Goal: Task Accomplishment & Management: Use online tool/utility

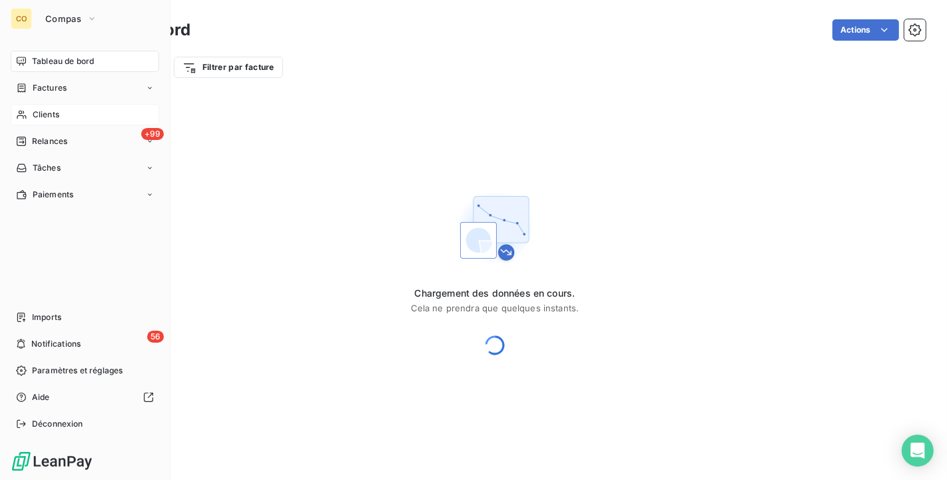
click at [46, 111] on span "Clients" at bounding box center [46, 115] width 27 height 12
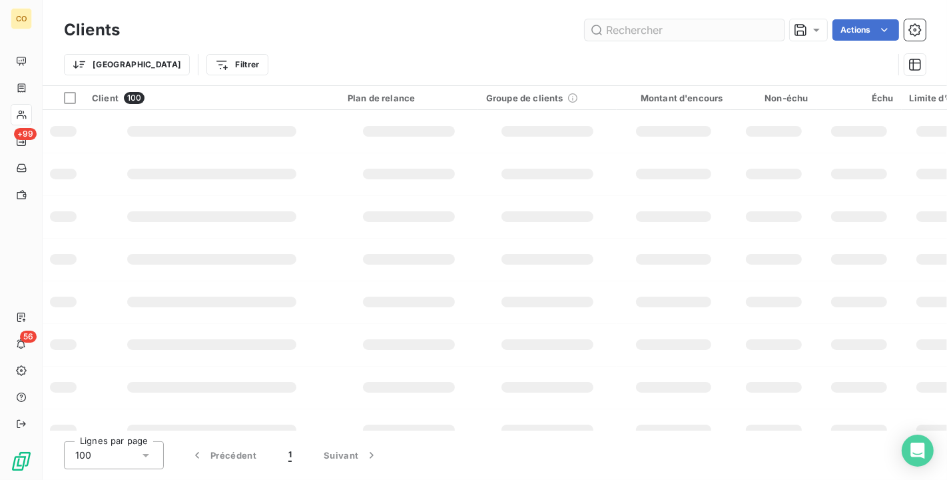
click at [668, 23] on input "text" at bounding box center [685, 29] width 200 height 21
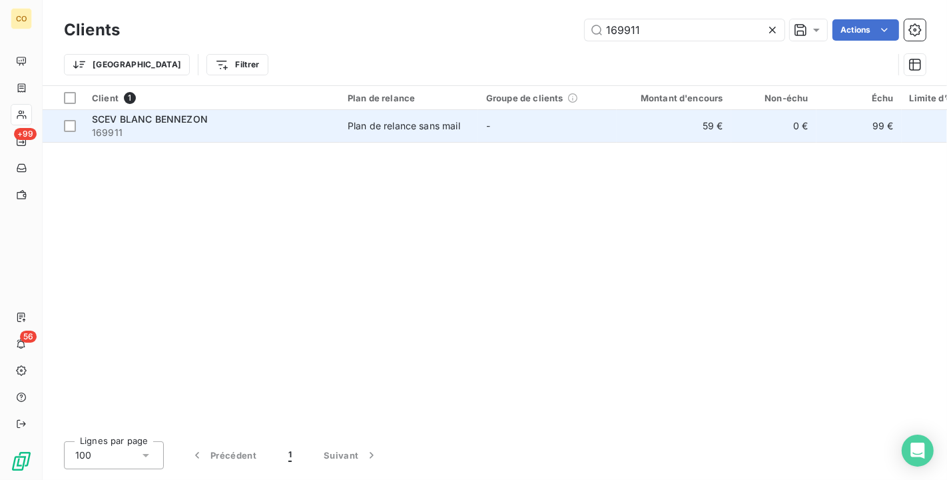
type input "169911"
click at [491, 117] on td "-" at bounding box center [547, 126] width 139 height 32
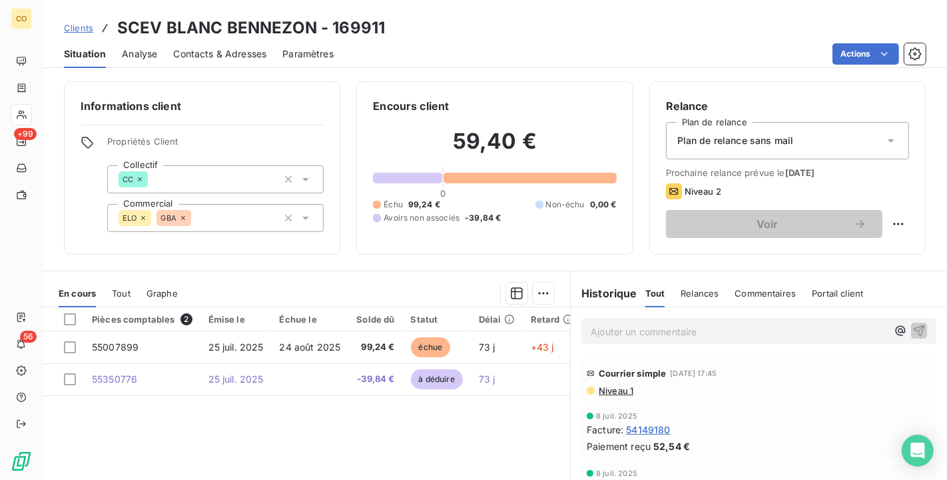
click at [411, 8] on div "Clients SCEV BLANC BENNEZON - 169911 Situation Analyse Contacts & Adresses Para…" at bounding box center [495, 34] width 905 height 68
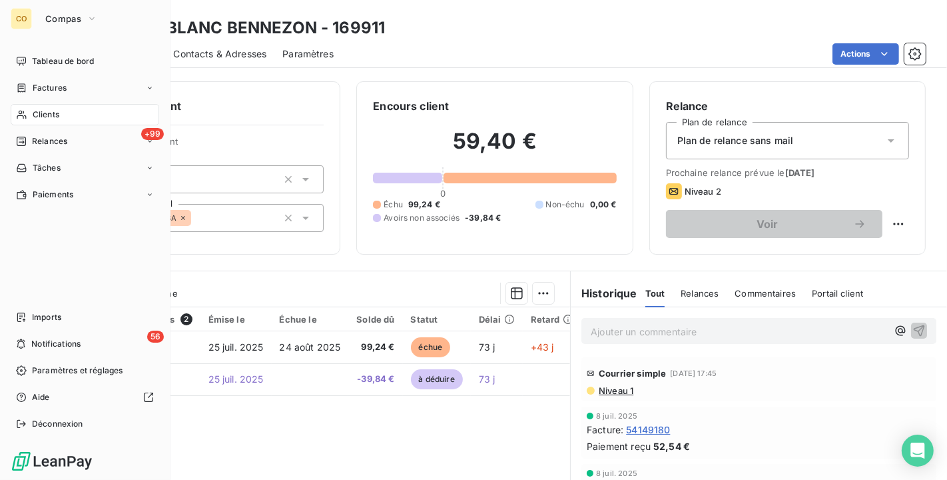
click at [30, 111] on div "Clients" at bounding box center [85, 114] width 149 height 21
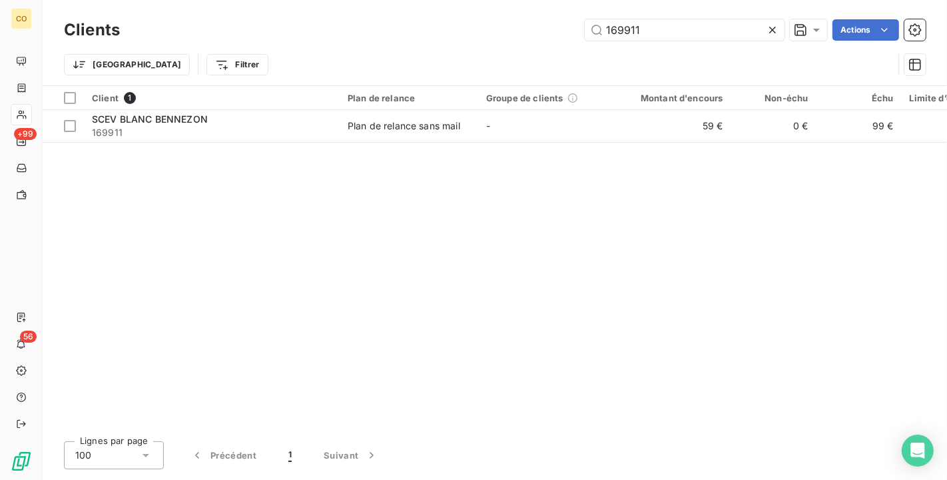
drag, startPoint x: 654, startPoint y: 25, endPoint x: 411, endPoint y: -21, distance: 247.5
click at [411, 0] on html "CO +99 56 Clients 169911 Actions Trier Filtrer Client 1 Plan de relance Groupe …" at bounding box center [473, 240] width 947 height 480
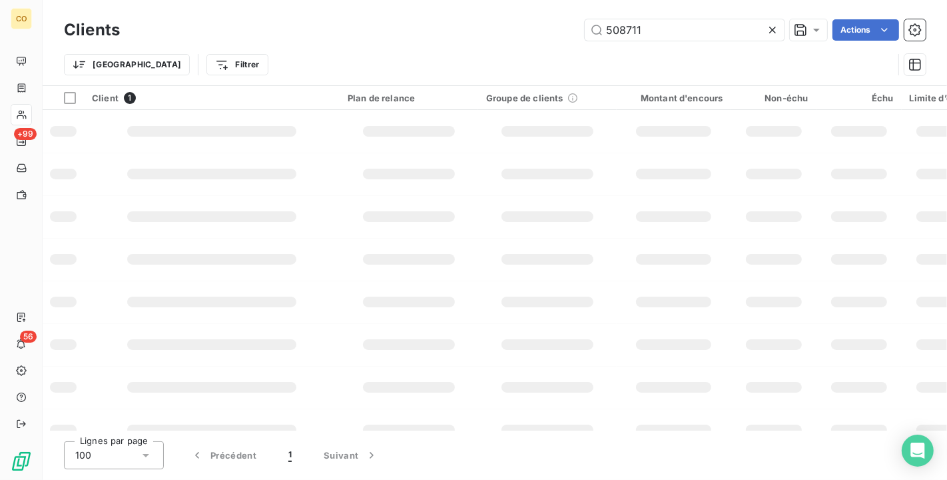
type input "508711"
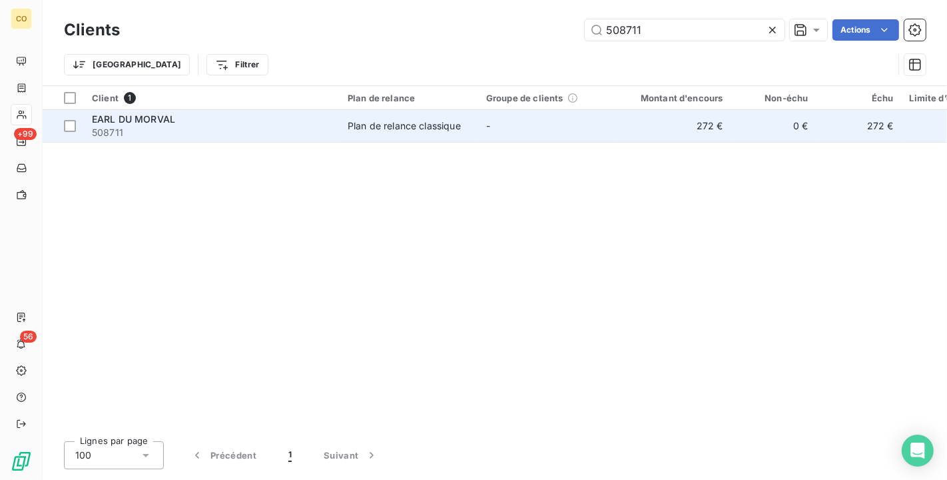
click at [421, 118] on td "Plan de relance classique" at bounding box center [409, 126] width 139 height 32
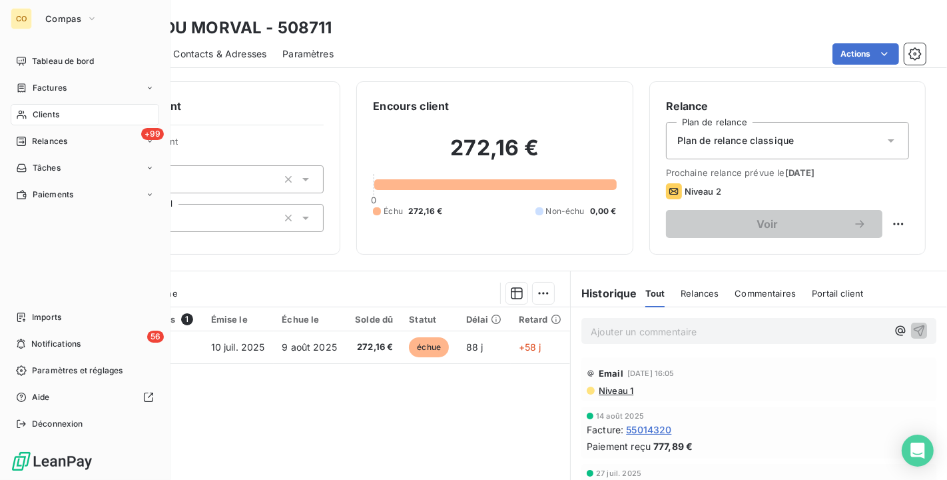
click at [42, 113] on span "Clients" at bounding box center [46, 115] width 27 height 12
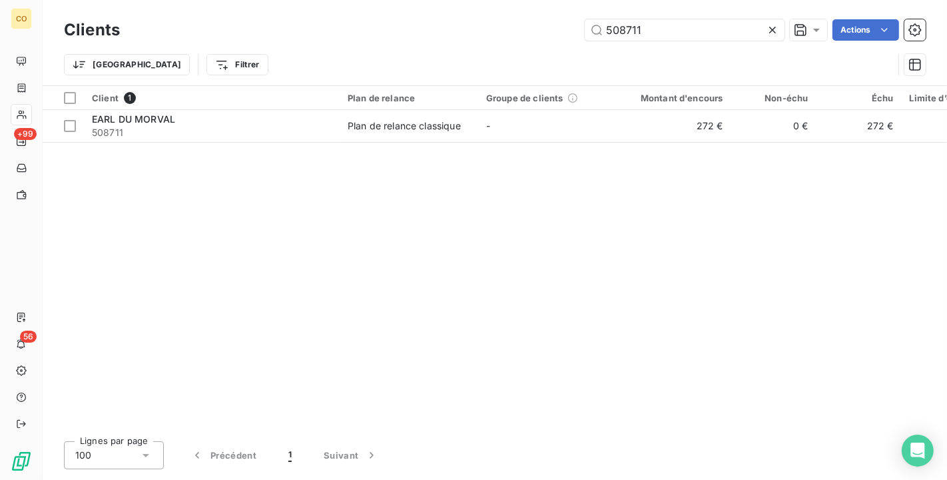
drag, startPoint x: 671, startPoint y: 36, endPoint x: 498, endPoint y: 16, distance: 174.4
click at [498, 16] on div "Clients 508711 Actions" at bounding box center [495, 30] width 862 height 28
type input "2"
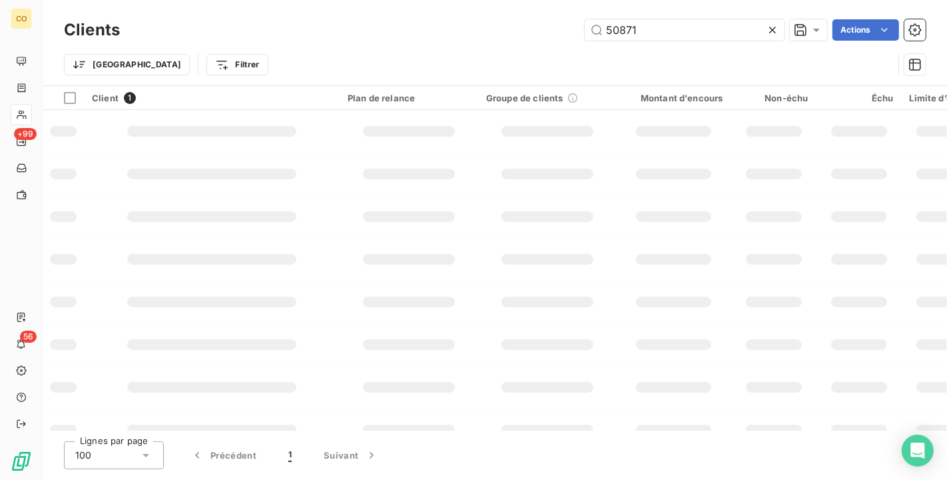
type input "508711"
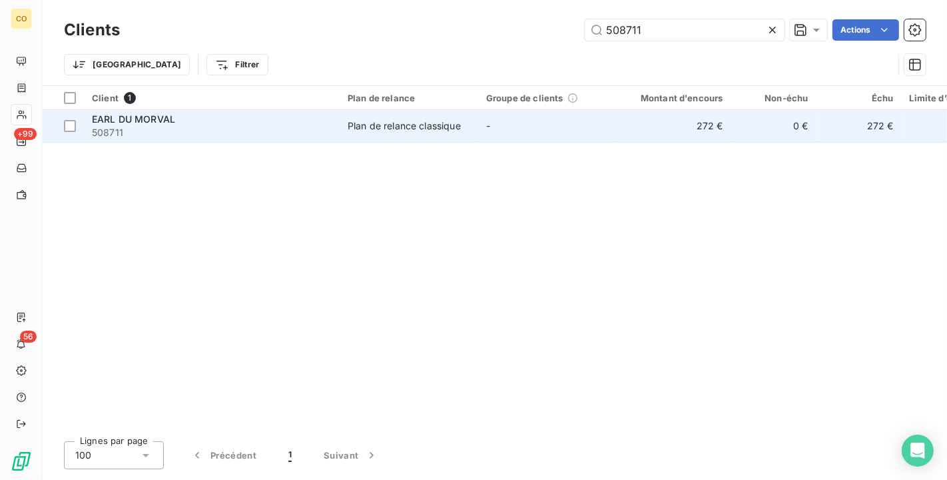
click at [454, 117] on td "Plan de relance classique" at bounding box center [409, 126] width 139 height 32
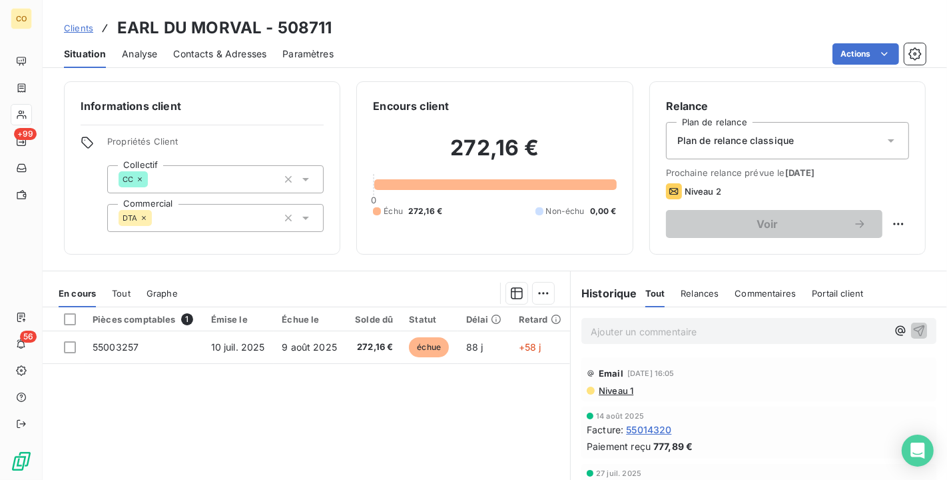
click at [443, 14] on div "Clients EARL DU MORVAL - 508711 Situation Analyse Contacts & Adresses Paramètre…" at bounding box center [495, 34] width 905 height 68
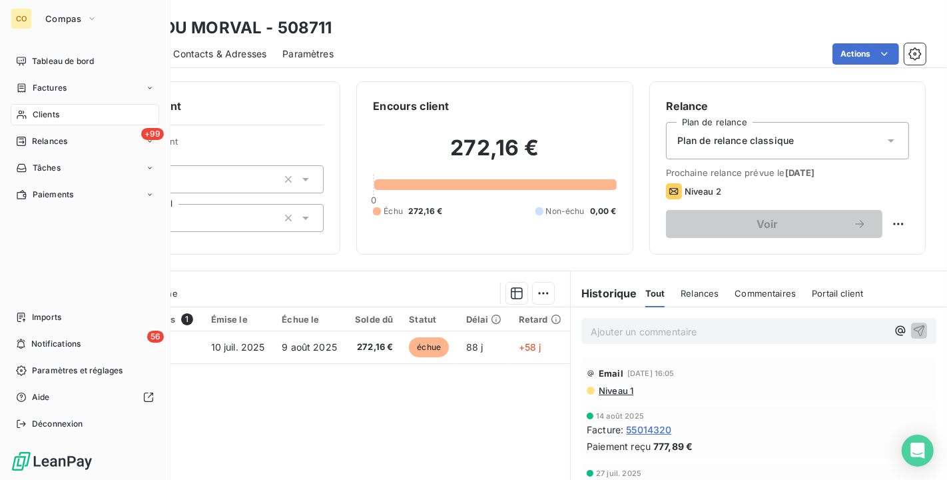
click at [38, 105] on div "Clients" at bounding box center [85, 114] width 149 height 21
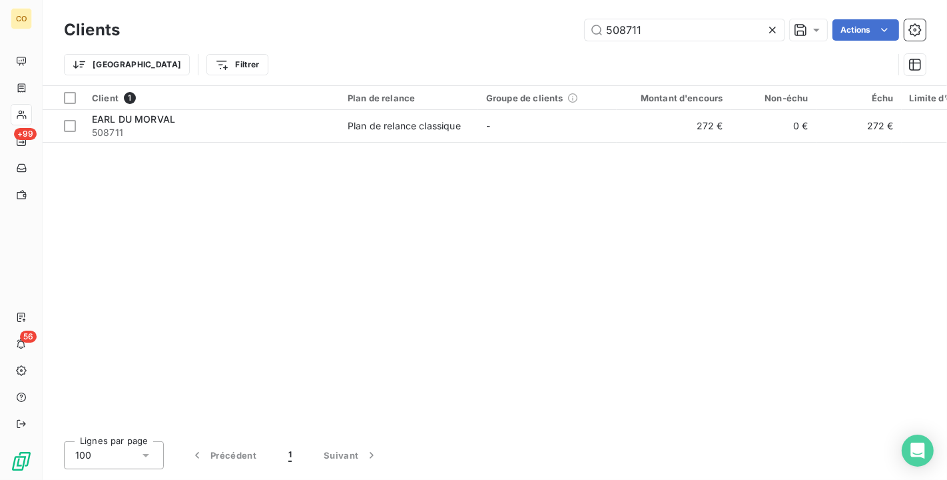
drag, startPoint x: 674, startPoint y: 31, endPoint x: 268, endPoint y: -24, distance: 409.4
click at [268, 0] on html "CO +99 56 Clients 508711 Actions Trier Filtrer Client 1 Plan de relance Groupe …" at bounding box center [473, 240] width 947 height 480
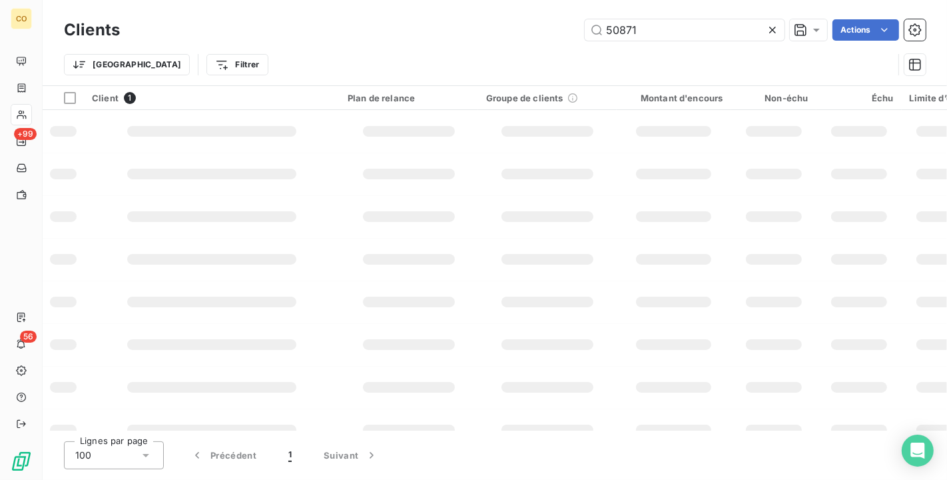
type input "508711"
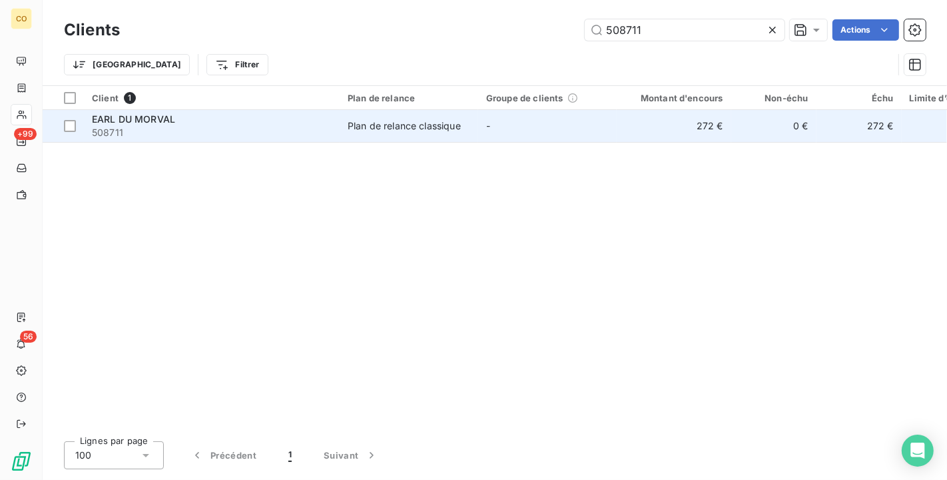
click at [350, 125] on div "Plan de relance classique" at bounding box center [404, 125] width 113 height 13
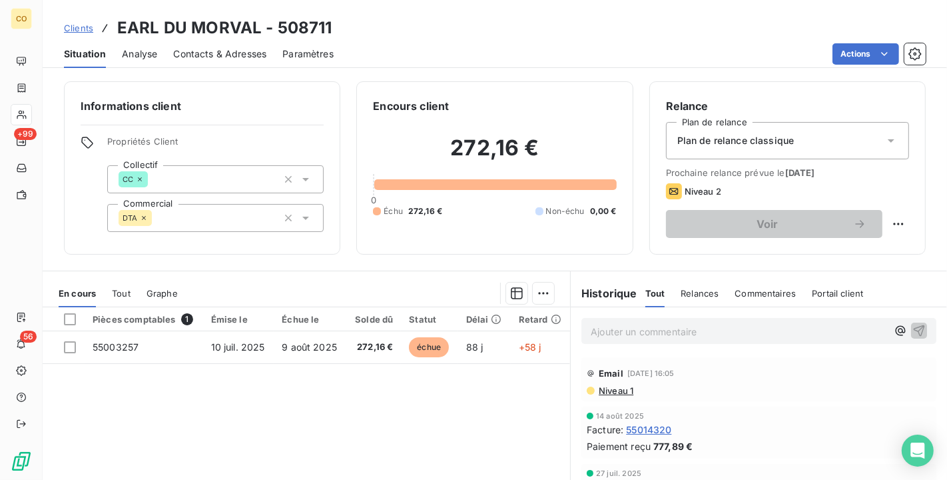
click at [230, 59] on span "Contacts & Adresses" at bounding box center [219, 53] width 93 height 13
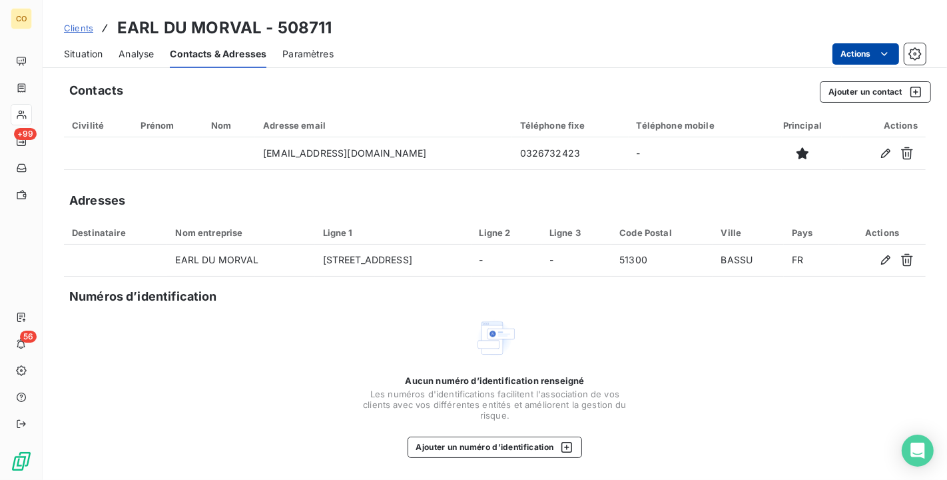
click at [866, 55] on html "CO +99 56 Clients EARL DU MORVAL - 508711 Situation Analyse Contacts & Adresses…" at bounding box center [473, 240] width 947 height 480
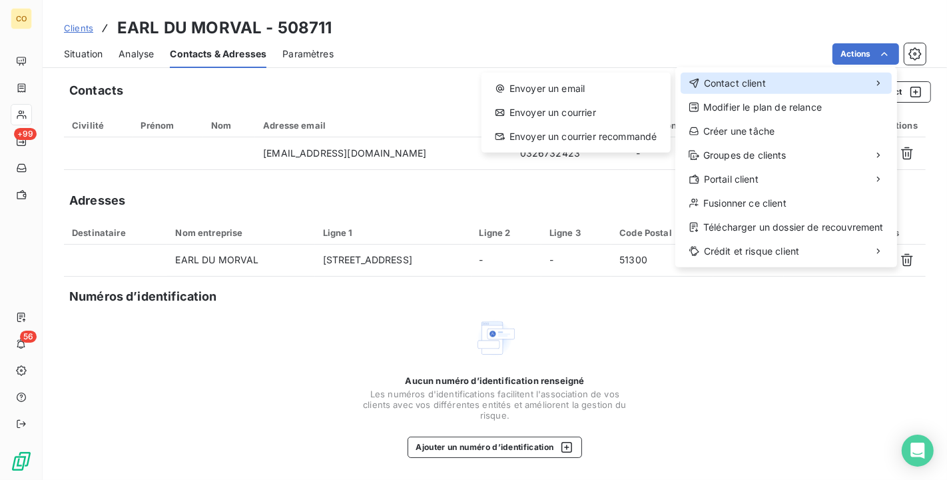
click at [813, 85] on div "Contact client" at bounding box center [786, 83] width 211 height 21
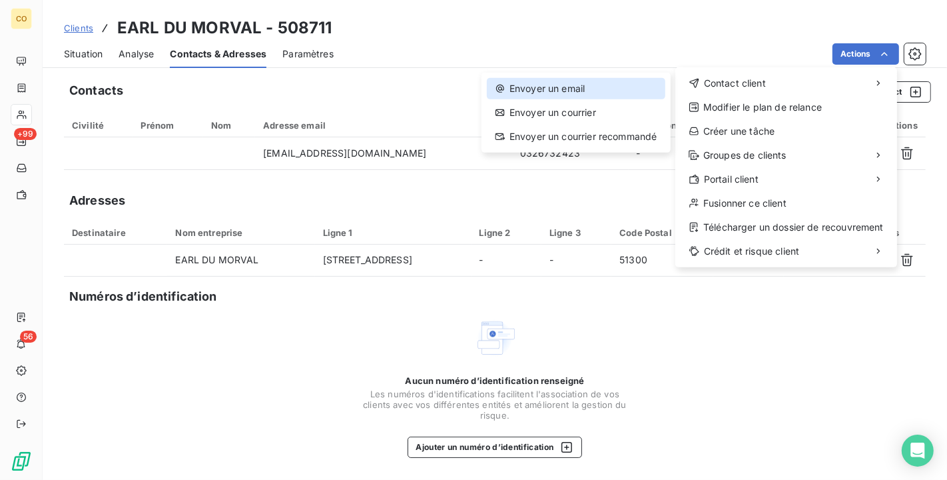
click at [634, 88] on div "Envoyer un email" at bounding box center [576, 88] width 179 height 21
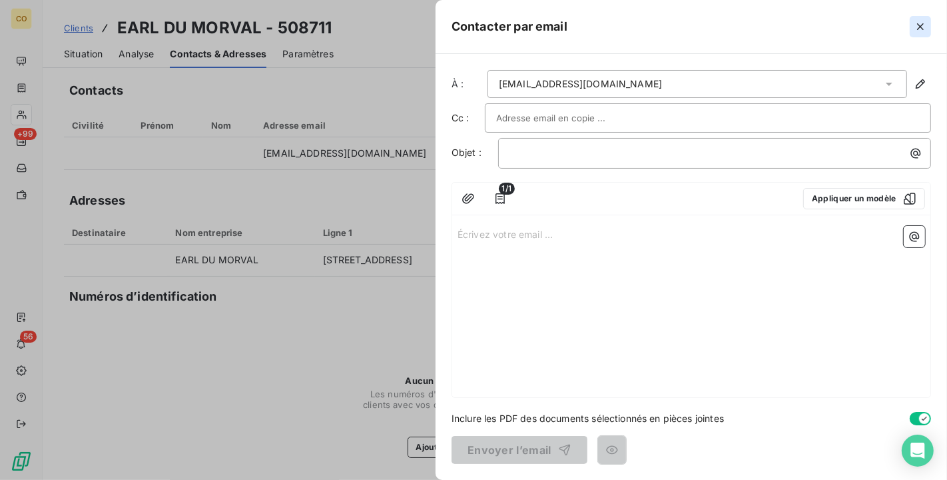
click at [919, 25] on icon "button" at bounding box center [920, 26] width 7 height 7
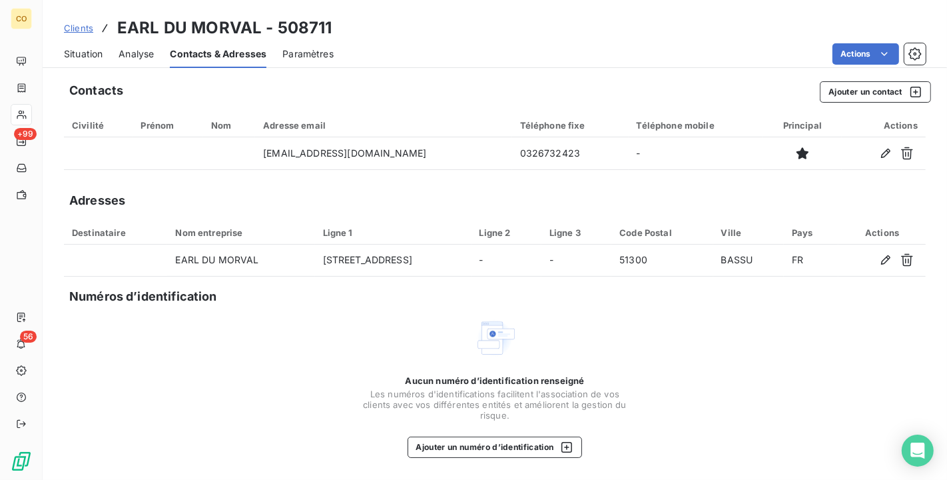
click at [73, 49] on span "Situation" at bounding box center [83, 53] width 39 height 13
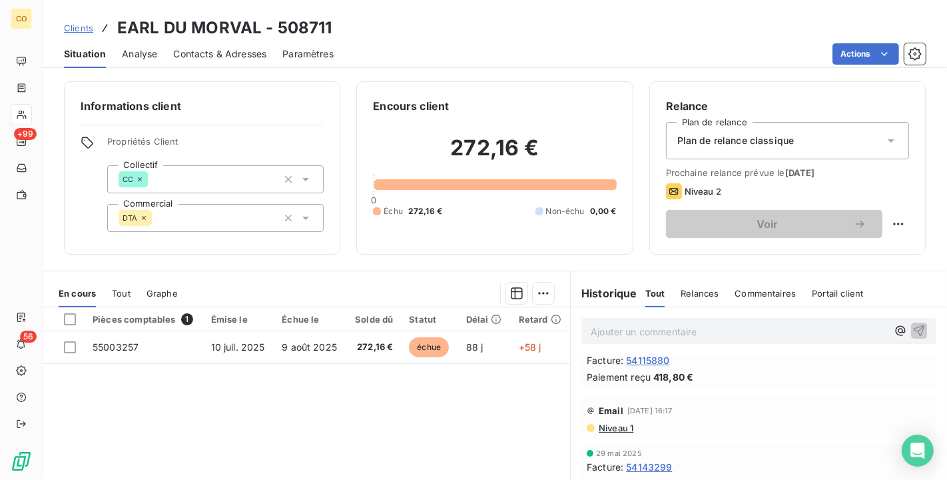
scroll to position [370, 0]
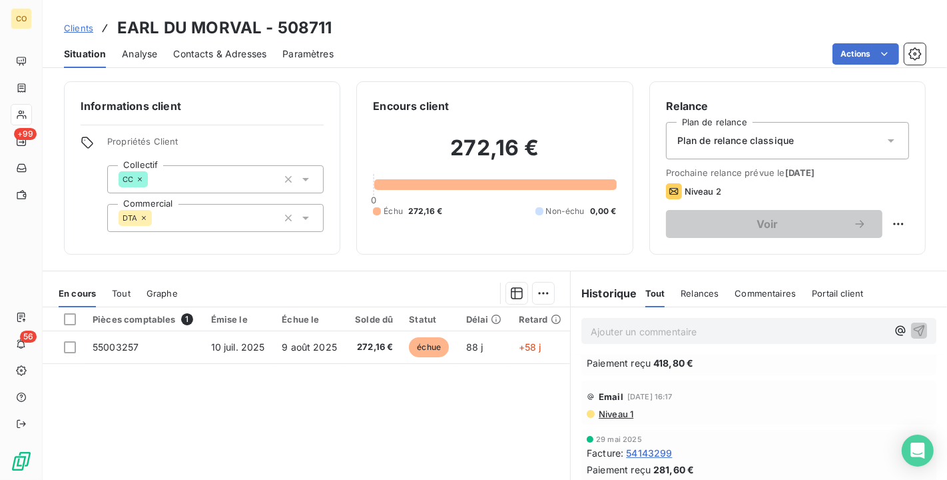
click at [125, 292] on span "Tout" at bounding box center [121, 293] width 19 height 11
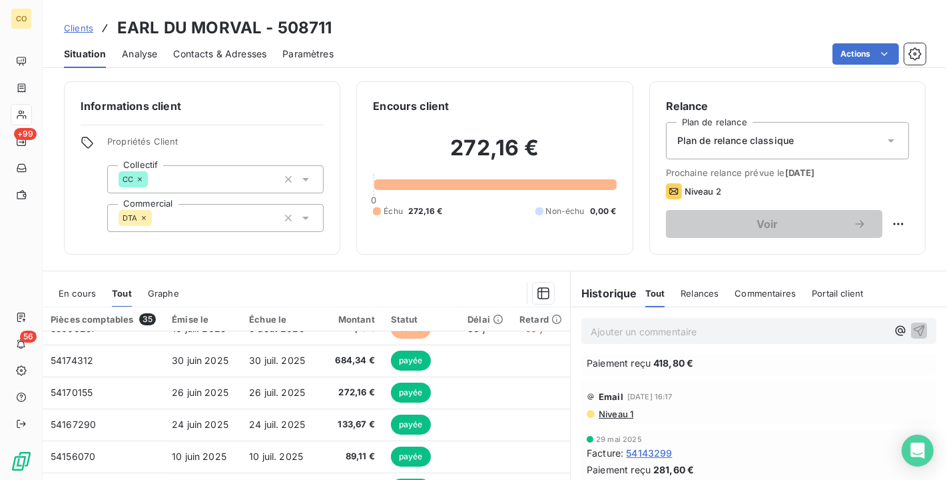
scroll to position [74, 0]
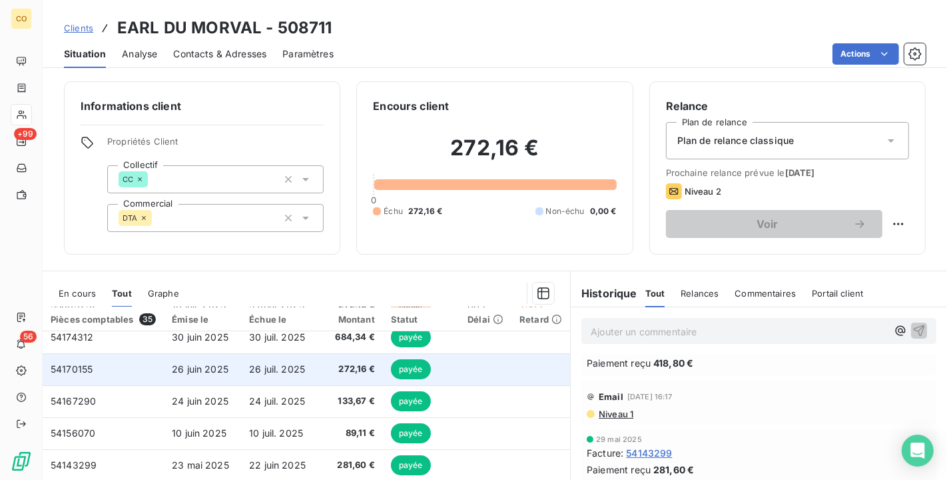
click at [234, 365] on td "26 juin 2025" at bounding box center [202, 369] width 77 height 32
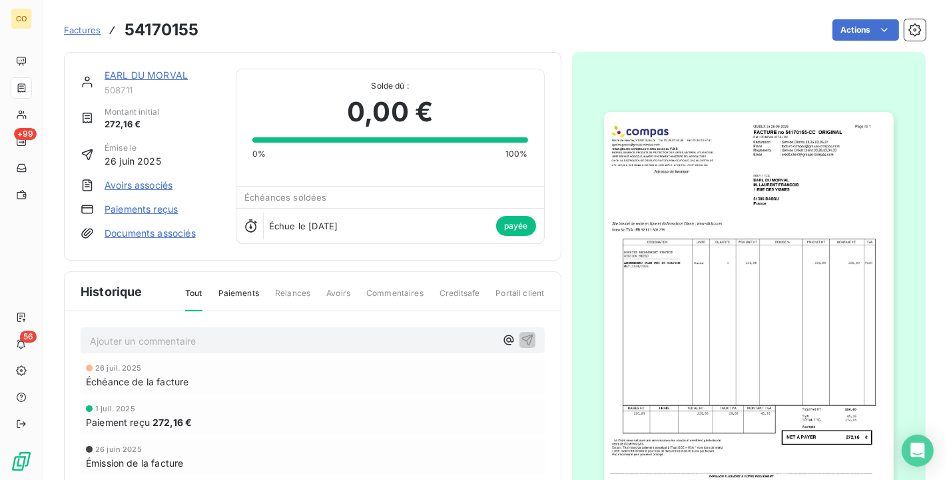
click at [805, 358] on img "button" at bounding box center [749, 317] width 290 height 410
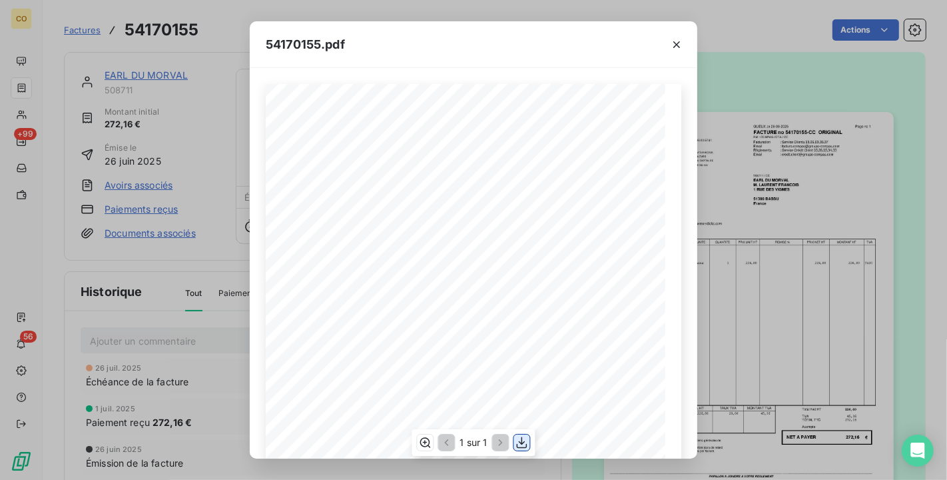
click at [520, 445] on icon "button" at bounding box center [522, 442] width 13 height 13
click at [531, 433] on div "1 sur 1" at bounding box center [473, 442] width 123 height 27
click at [526, 444] on icon "button" at bounding box center [522, 442] width 11 height 11
click at [676, 51] on button "button" at bounding box center [676, 44] width 21 height 21
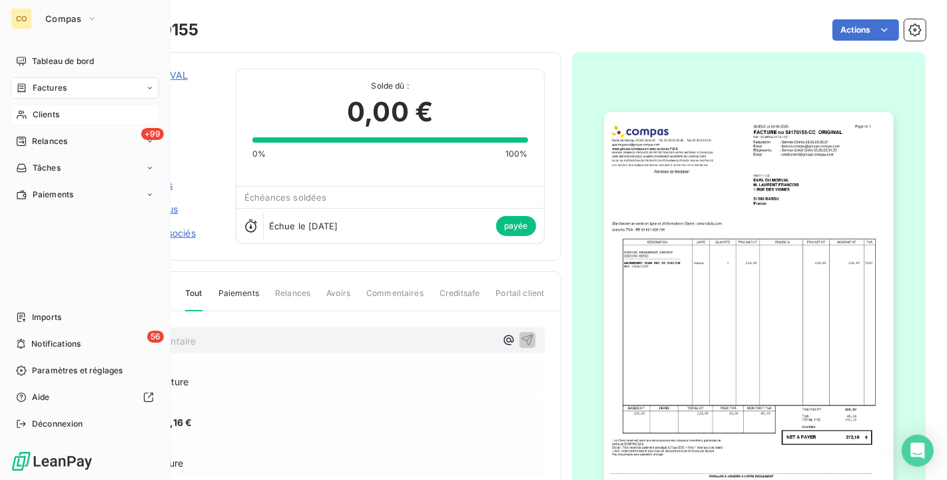
click at [53, 110] on span "Clients" at bounding box center [46, 115] width 27 height 12
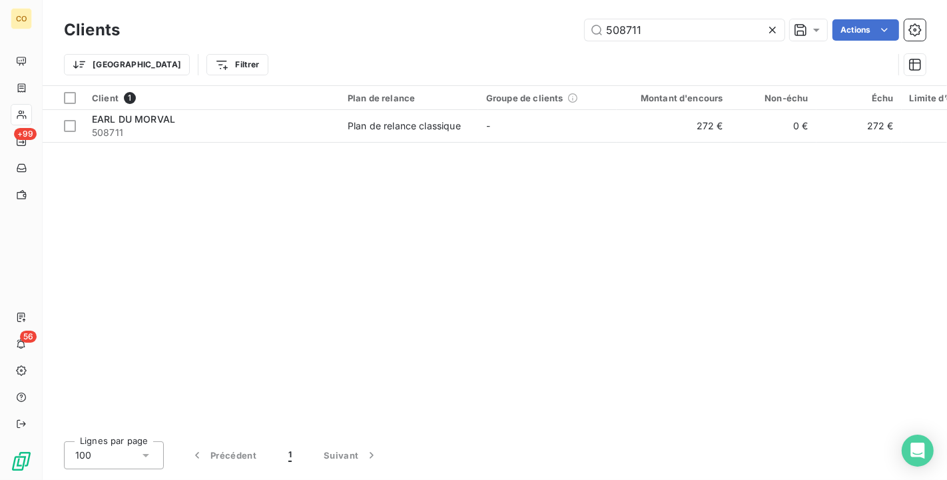
click at [779, 34] on div at bounding box center [775, 29] width 19 height 21
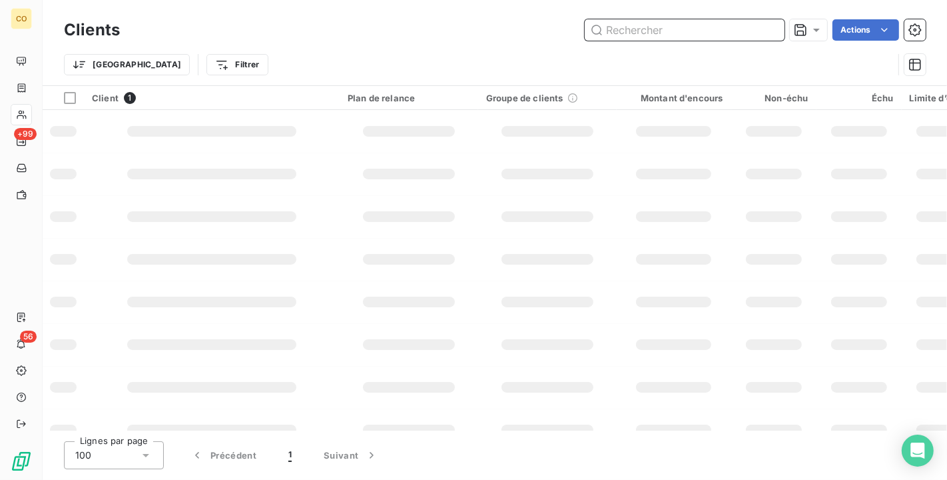
click at [672, 27] on input "text" at bounding box center [685, 29] width 200 height 21
type input "52058"
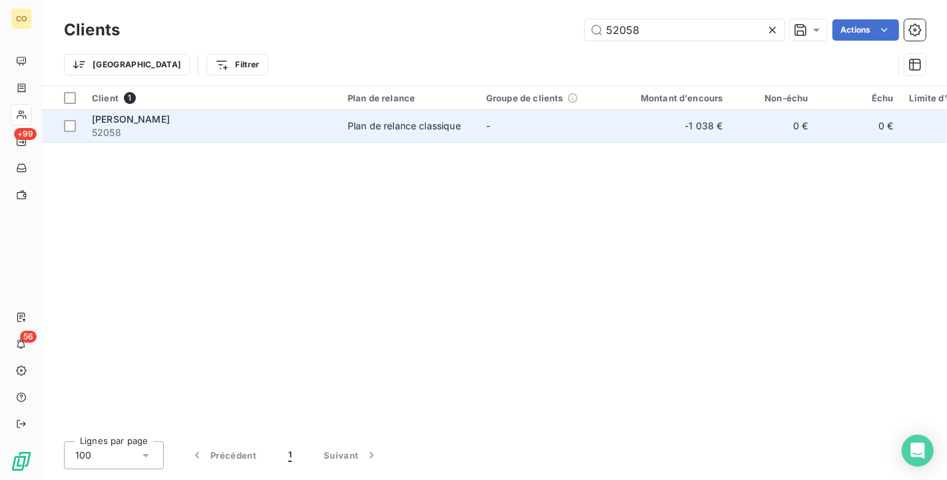
click at [356, 134] on td "Plan de relance classique" at bounding box center [409, 126] width 139 height 32
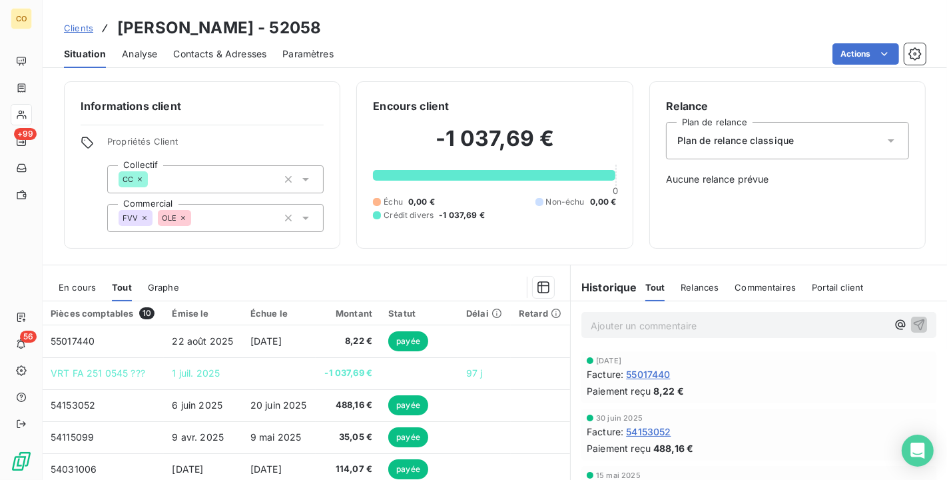
scroll to position [74, 0]
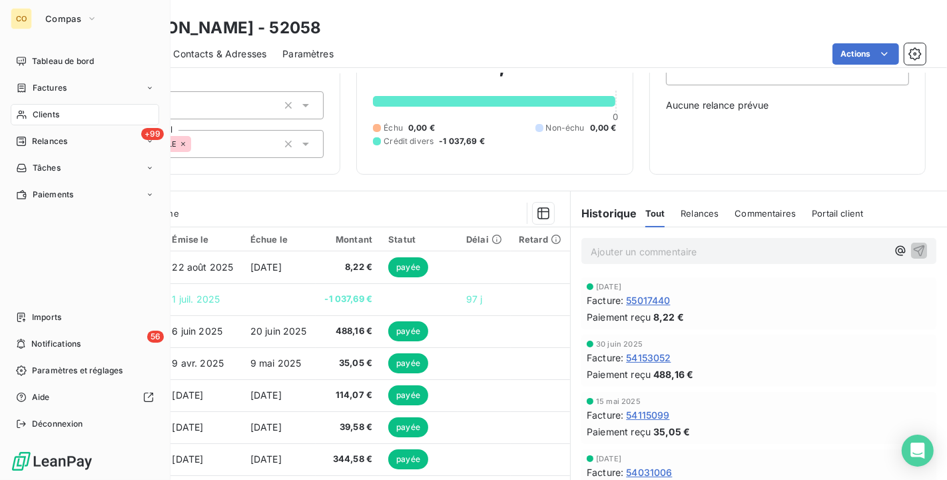
click at [27, 19] on div "CO" at bounding box center [21, 18] width 21 height 21
click at [61, 19] on span "Compas" at bounding box center [63, 18] width 36 height 11
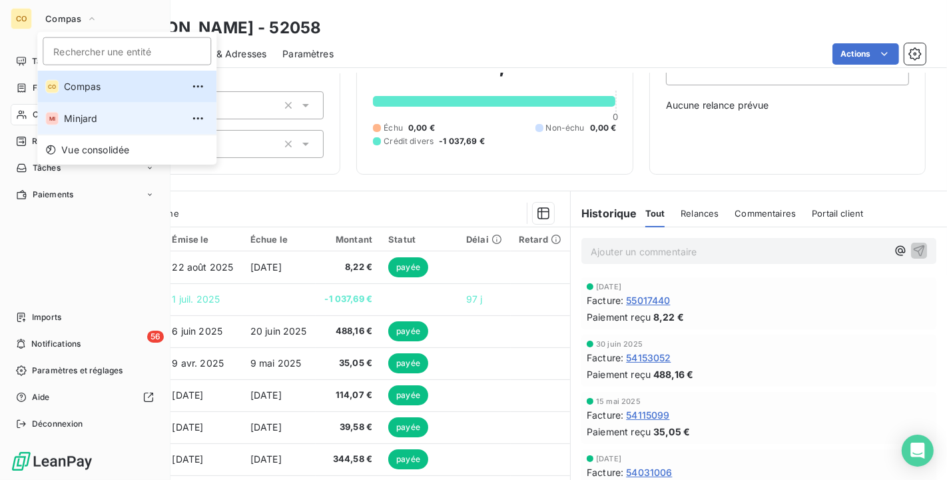
click at [109, 113] on span "Minjard" at bounding box center [123, 118] width 118 height 13
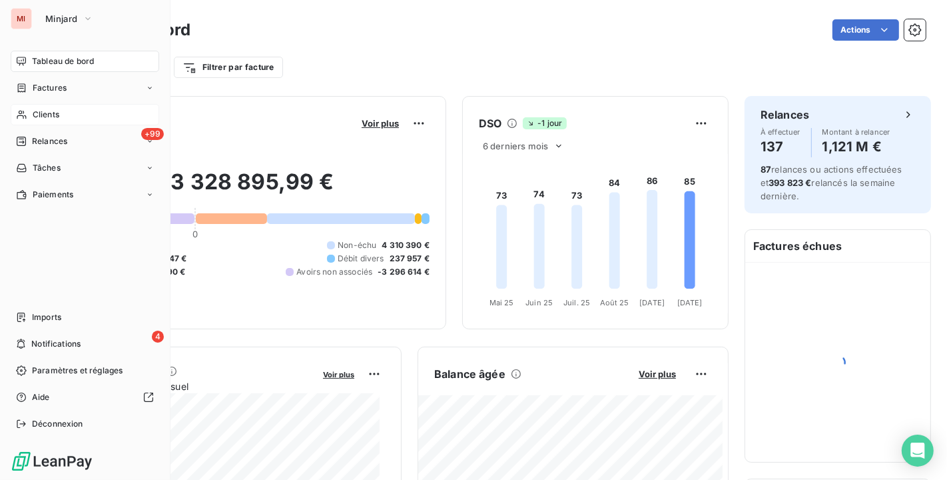
click at [87, 116] on div "Clients" at bounding box center [85, 114] width 149 height 21
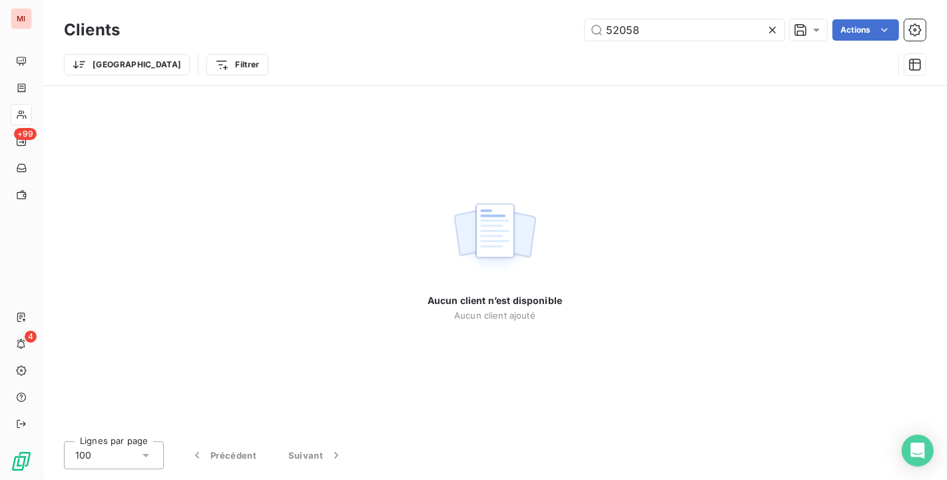
drag, startPoint x: 674, startPoint y: 17, endPoint x: 374, endPoint y: 1, distance: 300.2
click at [374, 1] on div "Clients 52058 Actions Trier Filtrer" at bounding box center [495, 42] width 905 height 85
drag, startPoint x: 647, startPoint y: 33, endPoint x: 488, endPoint y: 30, distance: 158.6
click at [488, 30] on div "52058 Actions" at bounding box center [531, 29] width 790 height 21
drag, startPoint x: 694, startPoint y: 34, endPoint x: 257, endPoint y: -19, distance: 441.0
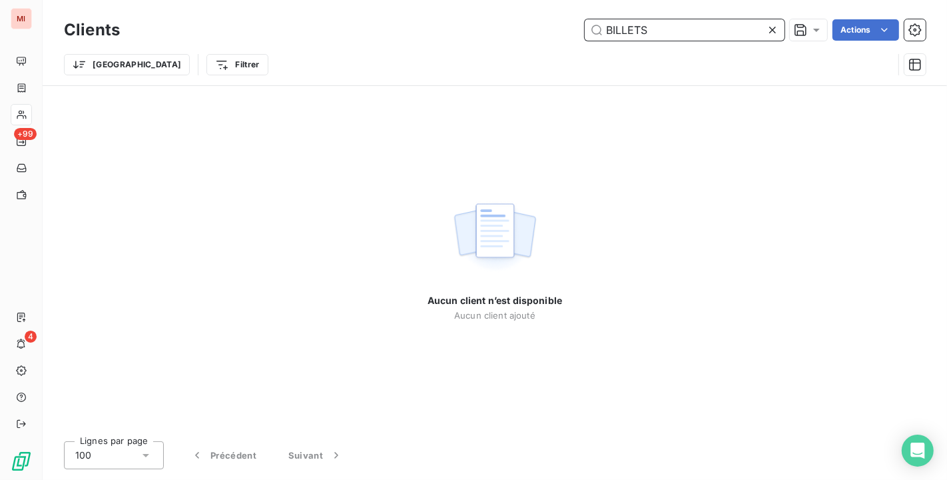
click at [257, 0] on html "MI +99 4 Clients BILLETS Actions Trier Filtrer Aucun client n’est disponible Au…" at bounding box center [473, 240] width 947 height 480
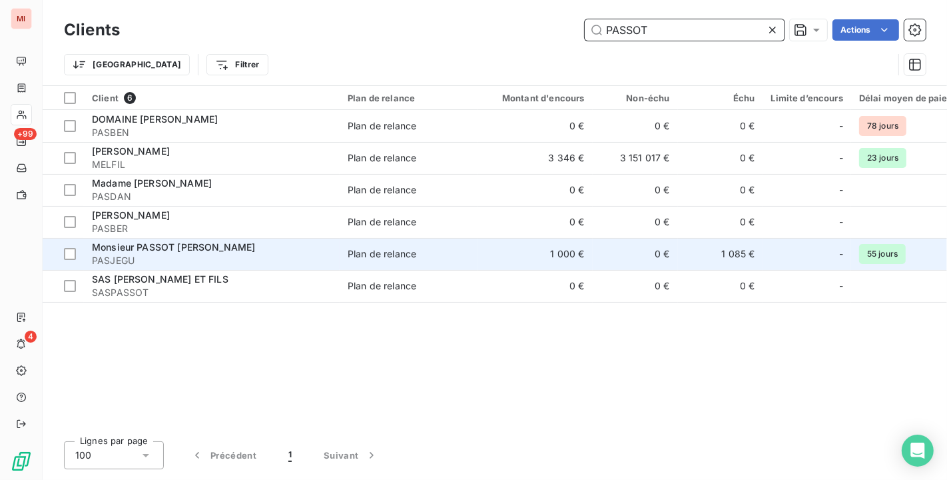
type input "PASSOT"
click at [372, 247] on div "Plan de relance" at bounding box center [382, 253] width 69 height 13
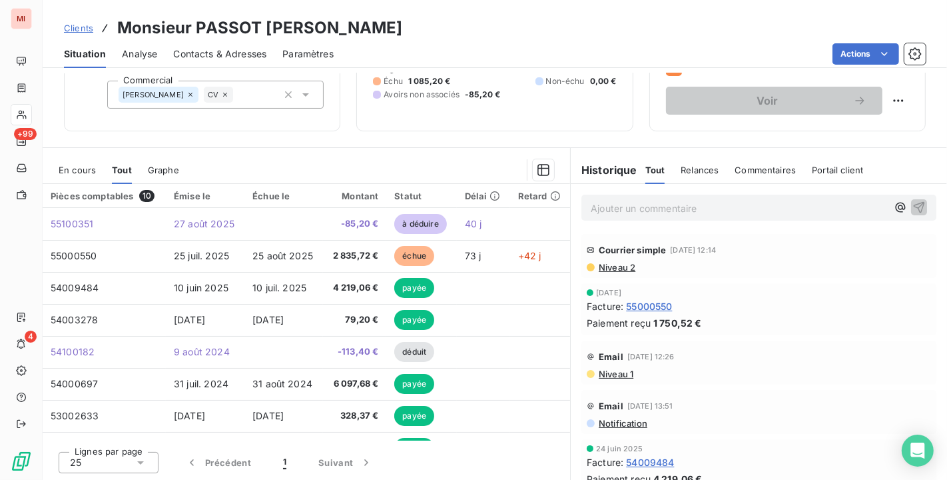
click at [68, 173] on span "En cours" at bounding box center [77, 170] width 37 height 11
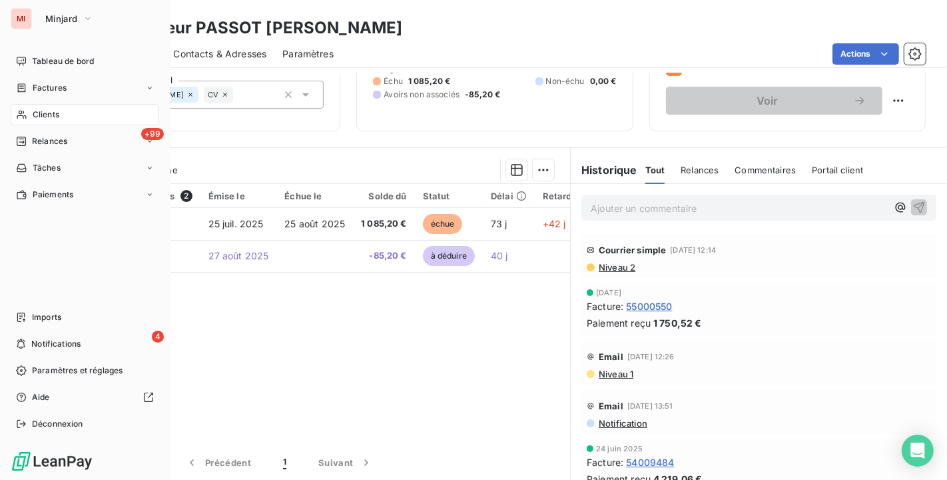
click at [45, 109] on span "Clients" at bounding box center [46, 115] width 27 height 12
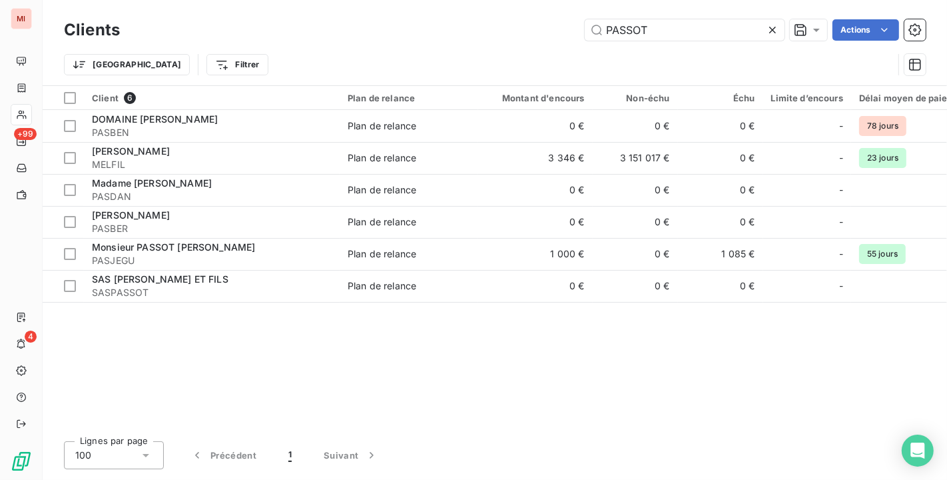
drag, startPoint x: 668, startPoint y: 35, endPoint x: 223, endPoint y: -24, distance: 449.7
click at [223, 0] on html "MI +99 4 Clients PASSOT Actions Trier Filtrer Client 6 Plan de relance Montant …" at bounding box center [473, 240] width 947 height 480
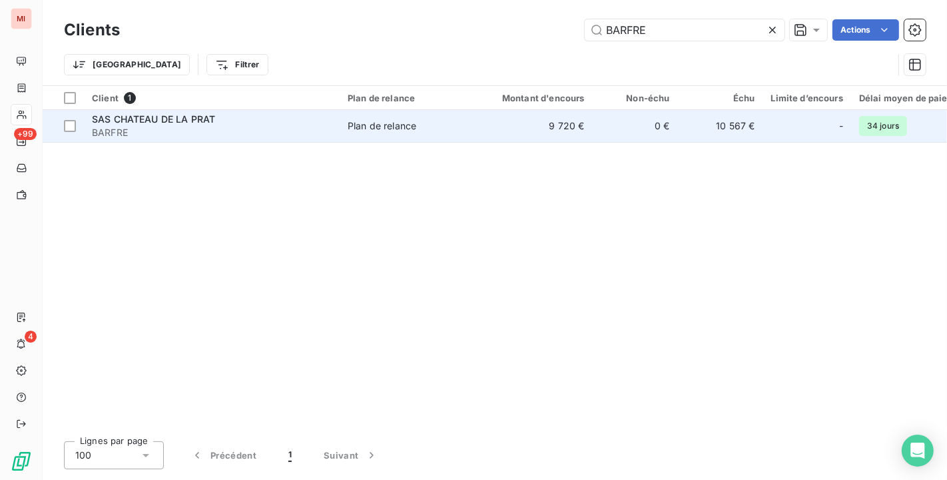
type input "BARFRE"
click at [196, 117] on span "SAS CHATEAU DE LA PRAT" at bounding box center [153, 118] width 123 height 11
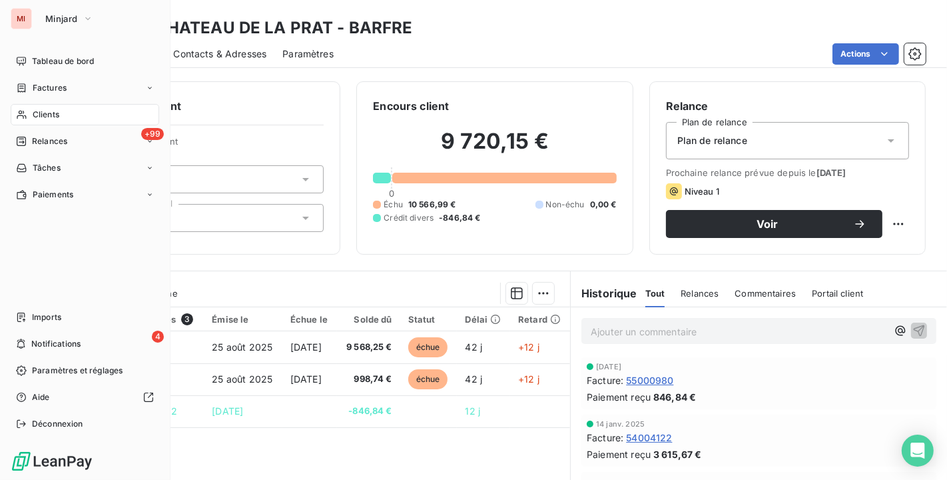
click at [35, 110] on span "Clients" at bounding box center [46, 115] width 27 height 12
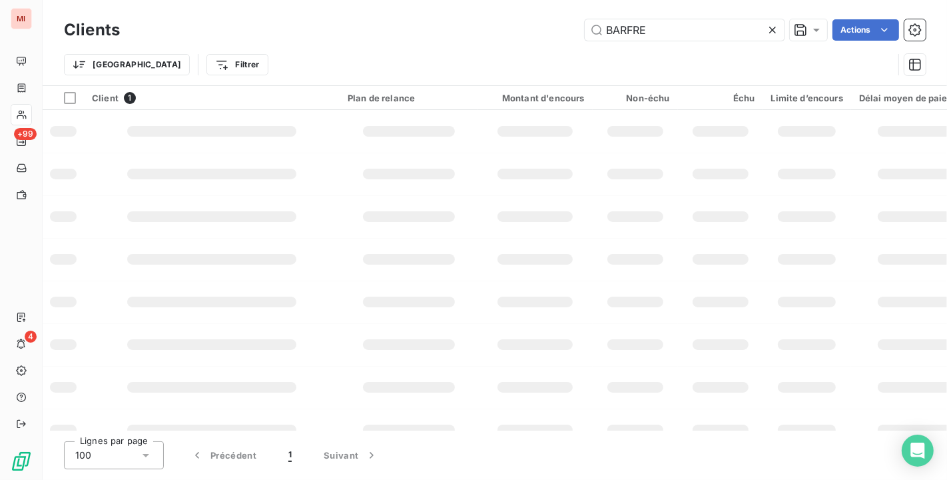
drag, startPoint x: 693, startPoint y: 28, endPoint x: 314, endPoint y: 51, distance: 379.8
click at [314, 51] on div "Clients BARFRE Actions Trier Filtrer" at bounding box center [495, 50] width 862 height 69
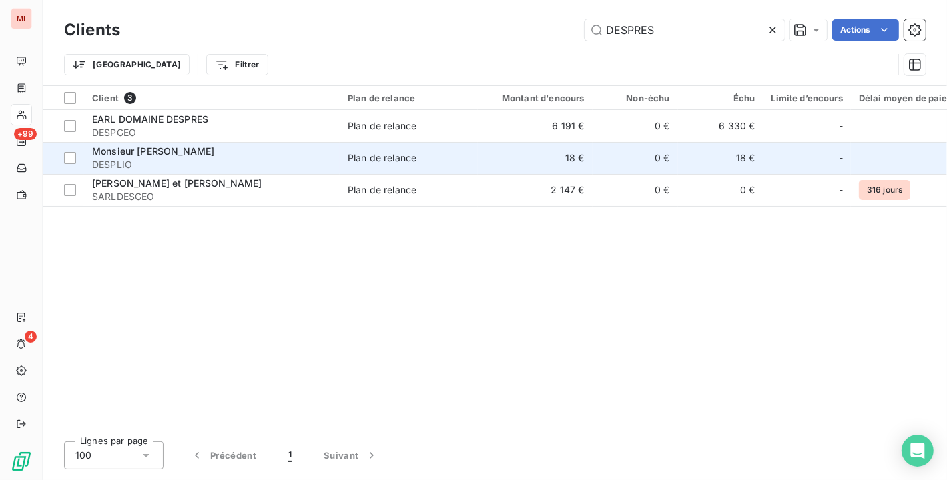
type input "DESPRES"
click at [233, 156] on div "Monsieur [PERSON_NAME]" at bounding box center [212, 151] width 240 height 13
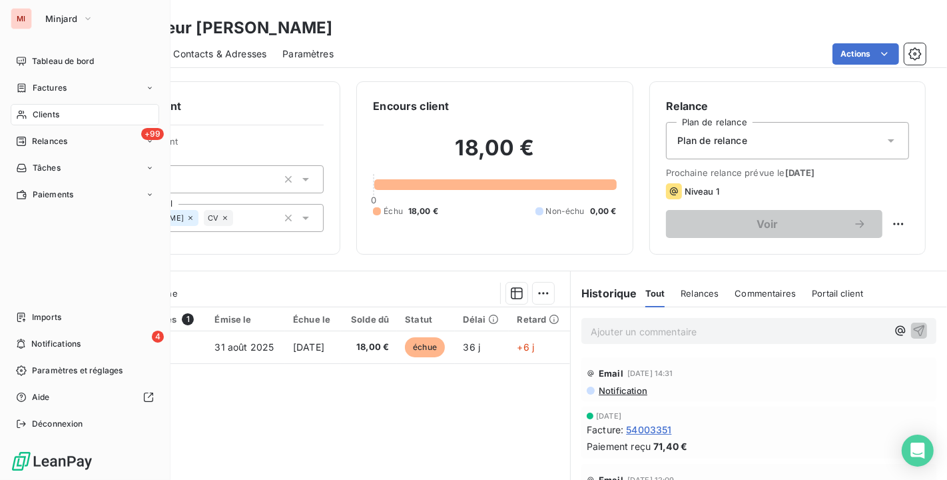
click at [68, 106] on div "Clients" at bounding box center [85, 114] width 149 height 21
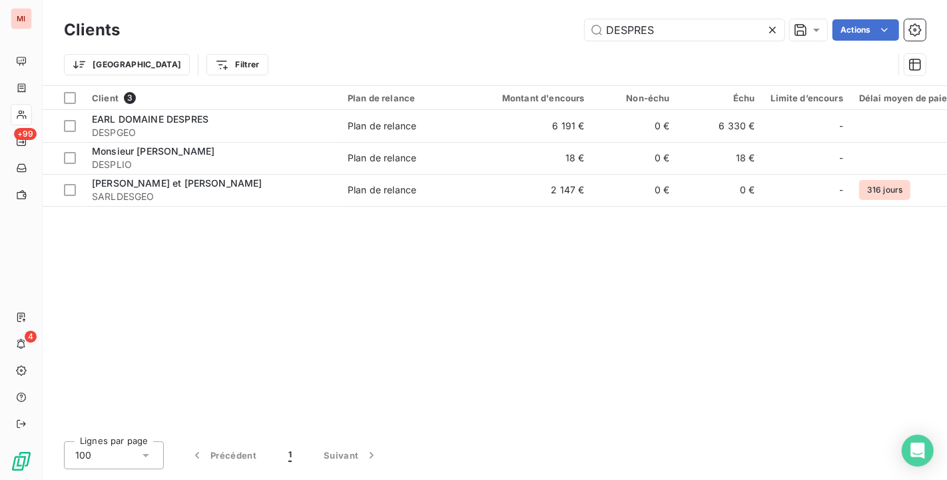
drag, startPoint x: 721, startPoint y: 21, endPoint x: 326, endPoint y: -6, distance: 396.0
click at [326, 0] on html "MI +99 4 Clients DESPRES Actions Trier Filtrer Client 3 Plan de relance Montant…" at bounding box center [473, 240] width 947 height 480
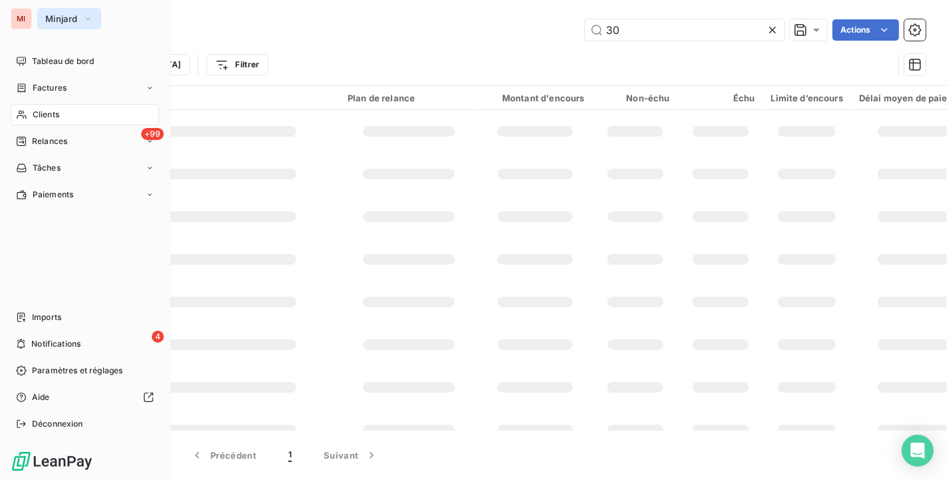
type input "30"
click at [56, 13] on span "Minjard" at bounding box center [61, 18] width 32 height 11
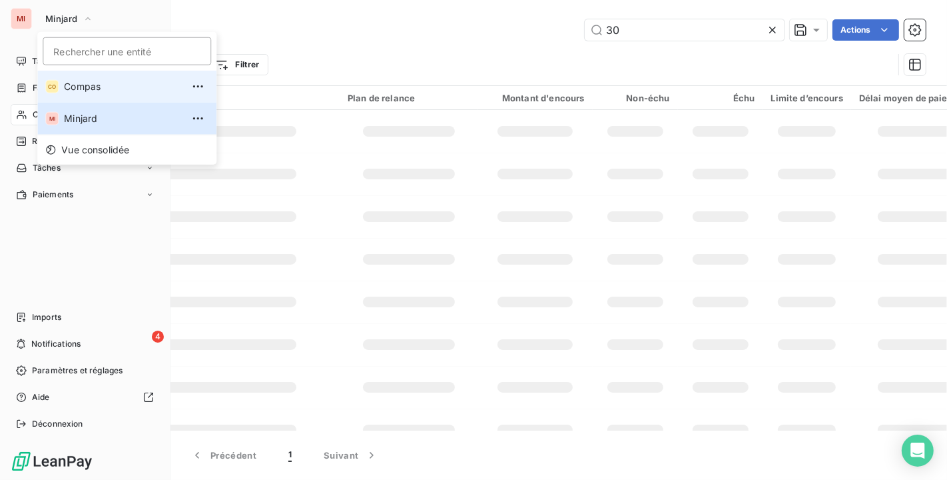
click at [86, 90] on span "Compas" at bounding box center [123, 86] width 118 height 13
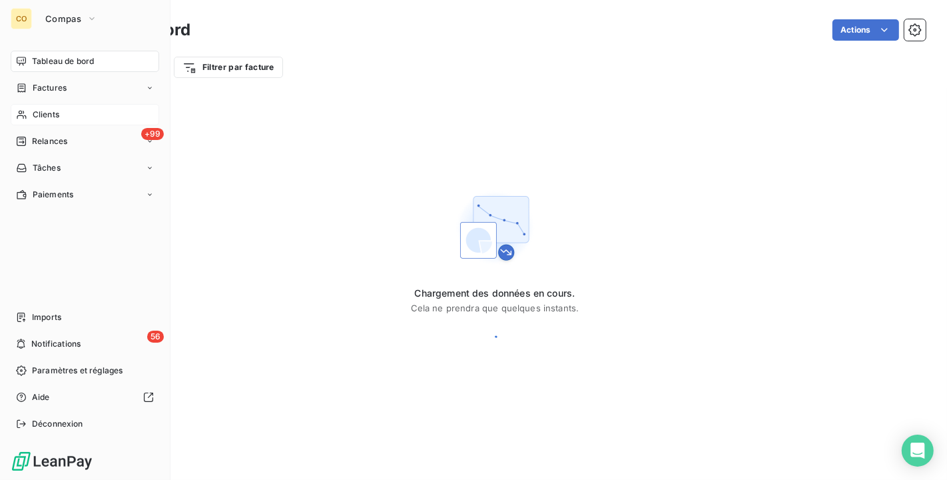
click at [47, 106] on div "Clients" at bounding box center [85, 114] width 149 height 21
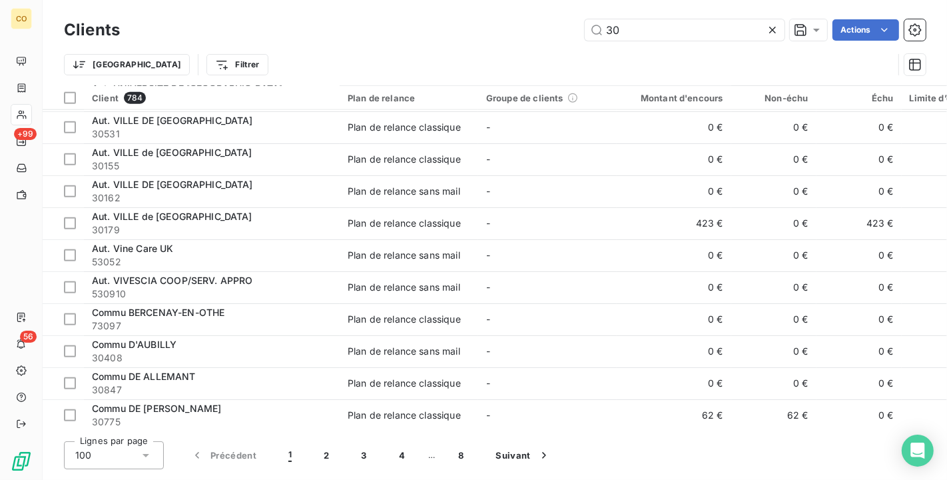
scroll to position [1184, 0]
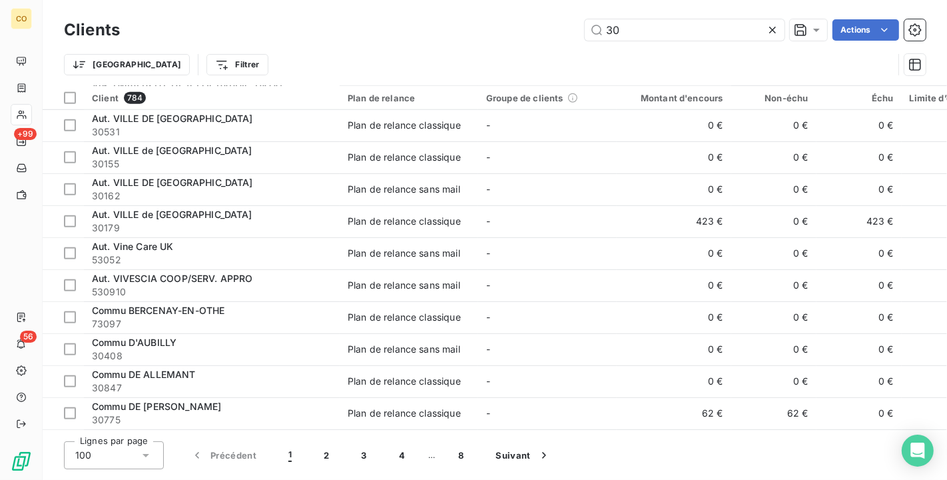
drag, startPoint x: 666, startPoint y: 32, endPoint x: 400, endPoint y: 3, distance: 267.5
click at [400, 3] on div "Clients 30 Actions Trier Filtrer" at bounding box center [495, 42] width 905 height 85
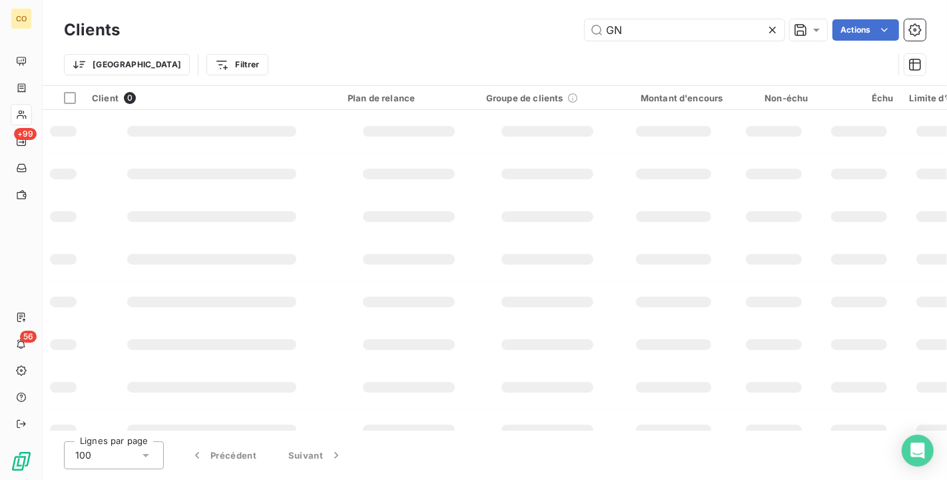
type input "G"
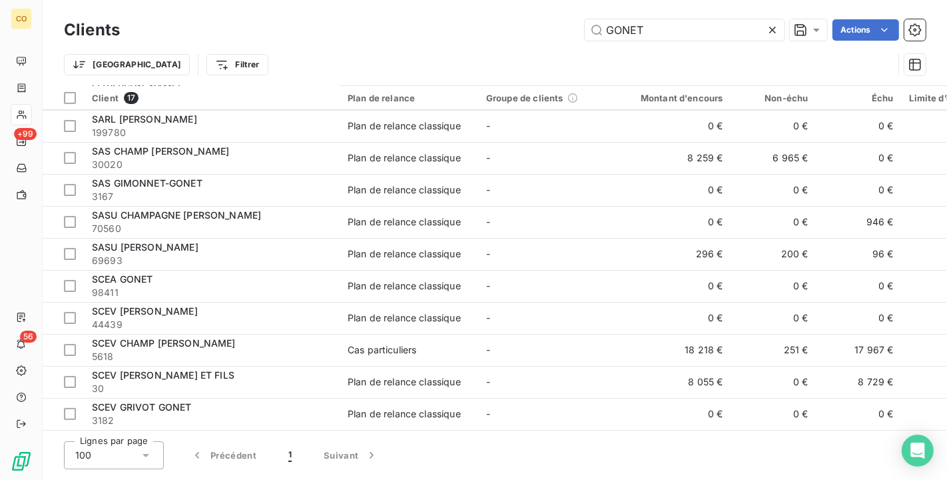
scroll to position [228, 0]
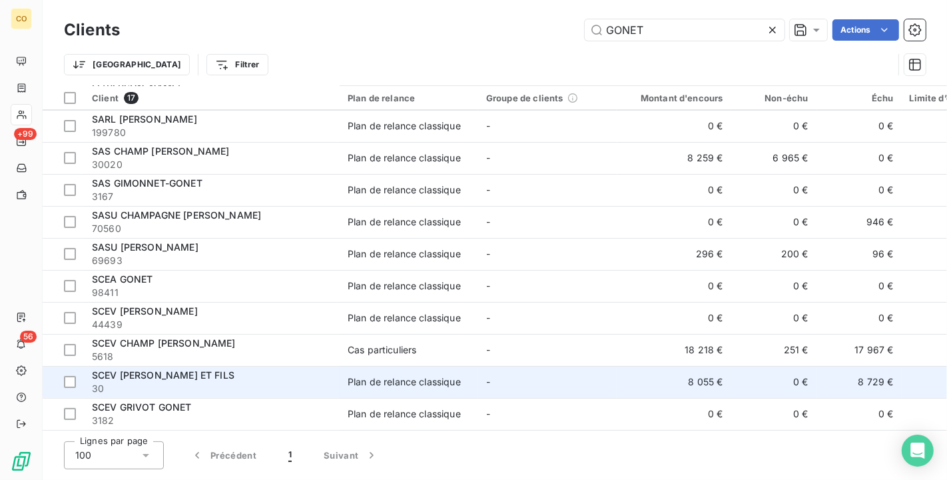
type input "GONET"
click at [386, 380] on div "Plan de relance classique" at bounding box center [404, 381] width 113 height 13
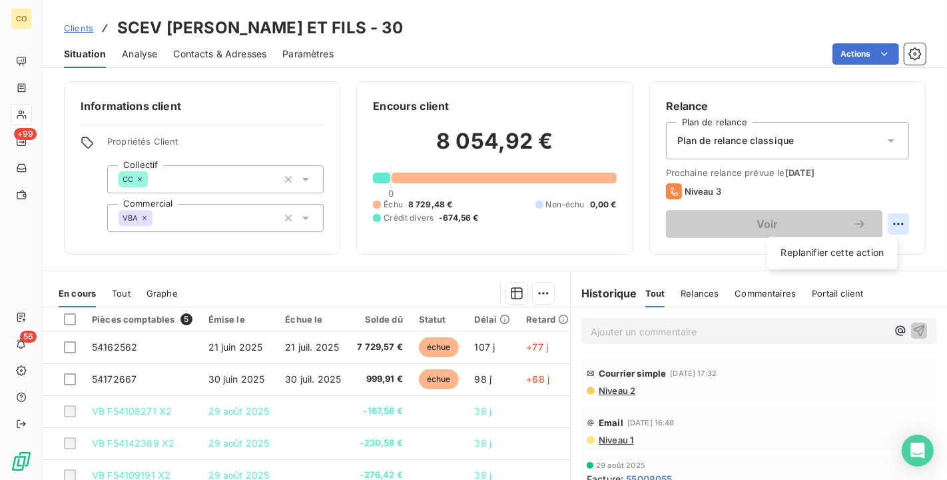
click at [889, 221] on html "CO +99 56 Clients SCEV [PERSON_NAME] ET FILS - 30 Situation Analyse Contacts & …" at bounding box center [473, 240] width 947 height 480
click at [862, 247] on div "Replanifier cette action" at bounding box center [833, 253] width 119 height 21
select select "9"
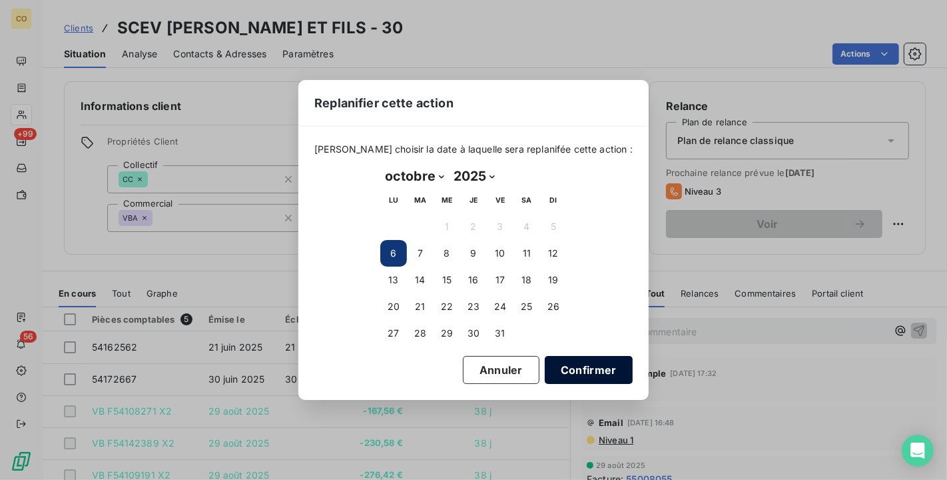
click at [566, 371] on button "Confirmer" at bounding box center [589, 370] width 88 height 28
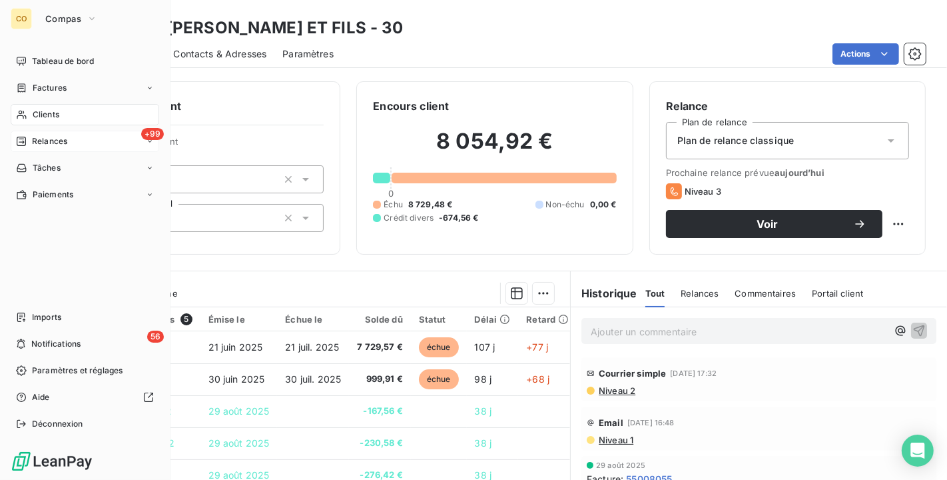
click at [28, 139] on div "Relances" at bounding box center [41, 141] width 51 height 12
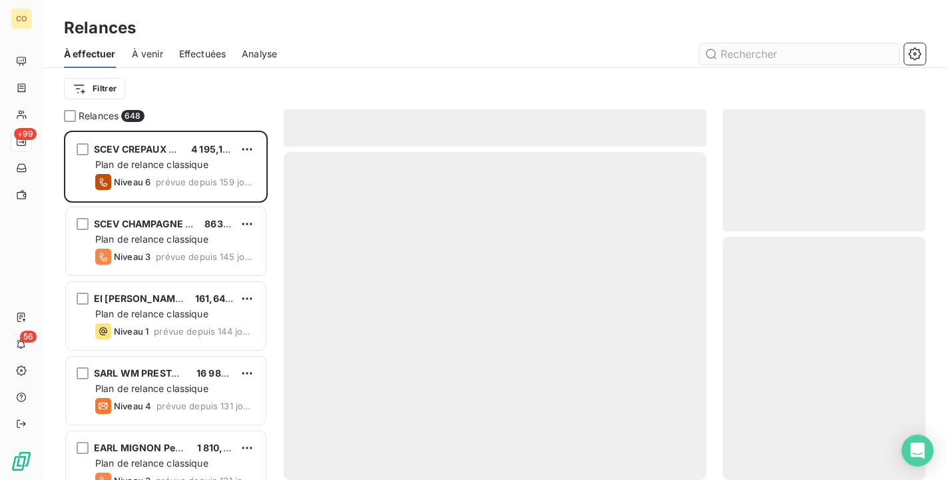
scroll to position [338, 192]
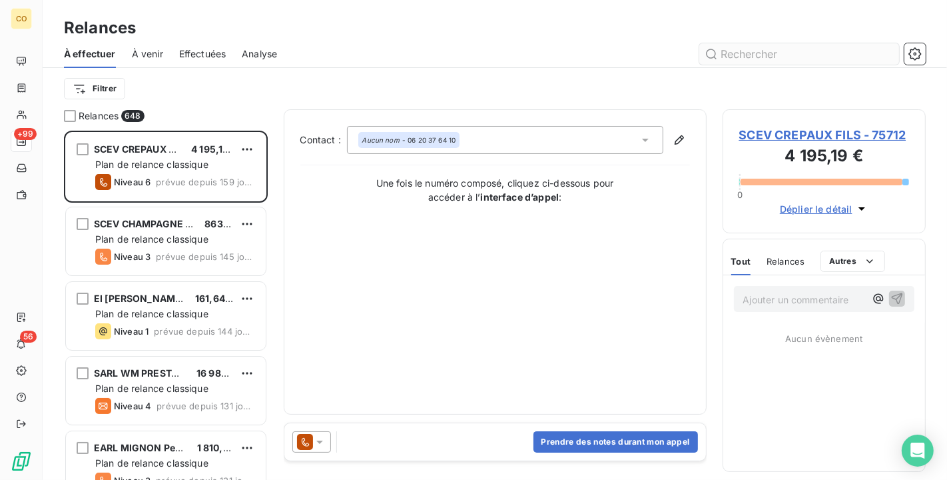
click at [725, 48] on input "text" at bounding box center [800, 53] width 200 height 21
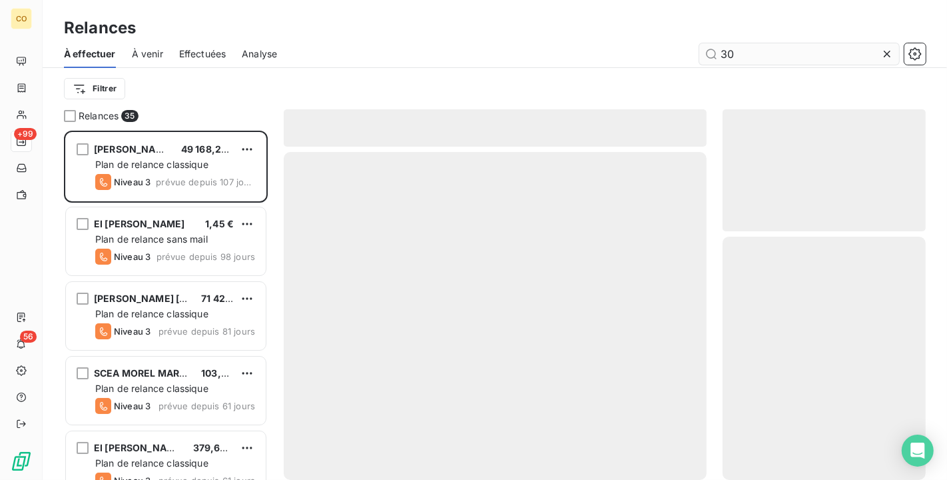
scroll to position [338, 192]
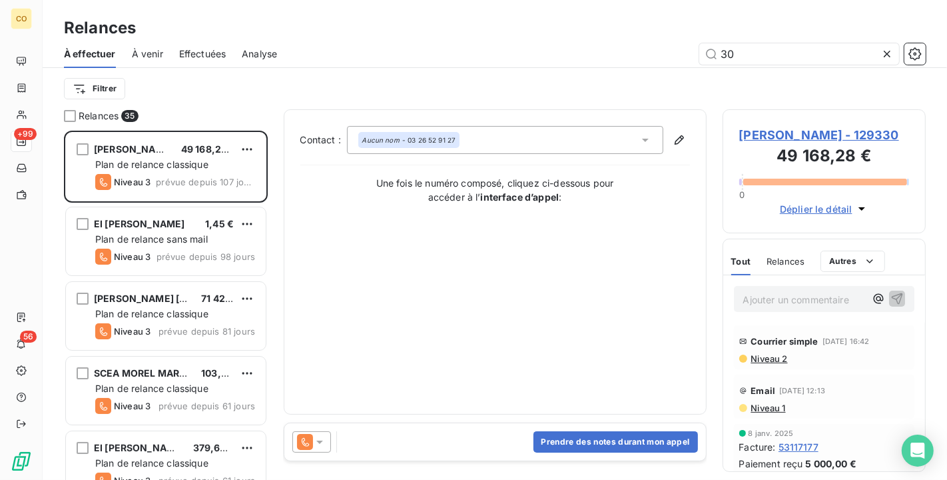
drag, startPoint x: 746, startPoint y: 53, endPoint x: 472, endPoint y: 13, distance: 276.8
click at [472, 13] on div "Relances À effectuer À venir Effectuées Analyse 30 Filtrer" at bounding box center [495, 54] width 905 height 109
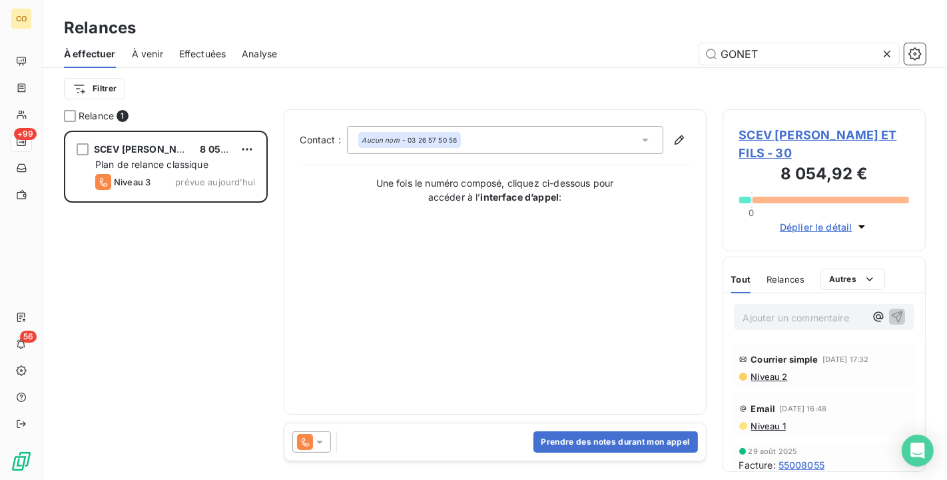
scroll to position [338, 192]
type input "GONET"
click at [322, 439] on icon at bounding box center [319, 441] width 13 height 13
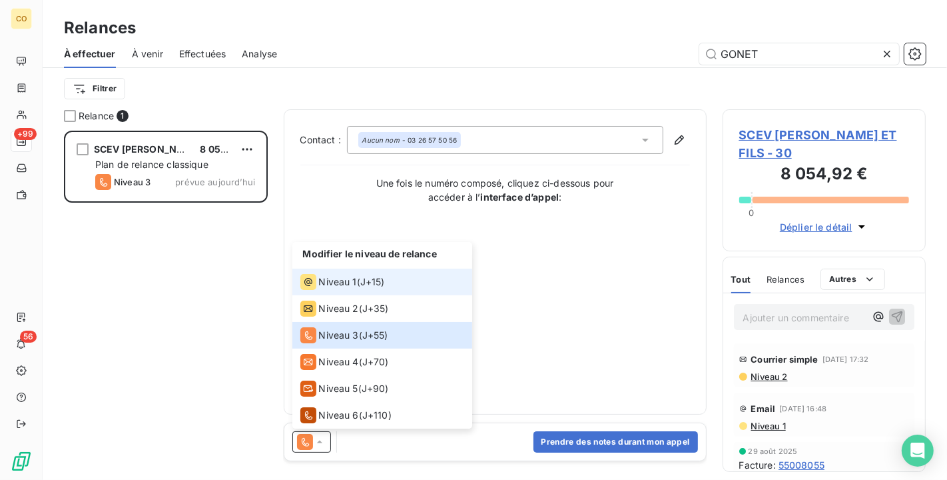
click at [322, 289] on div "Niveau 1" at bounding box center [328, 282] width 57 height 16
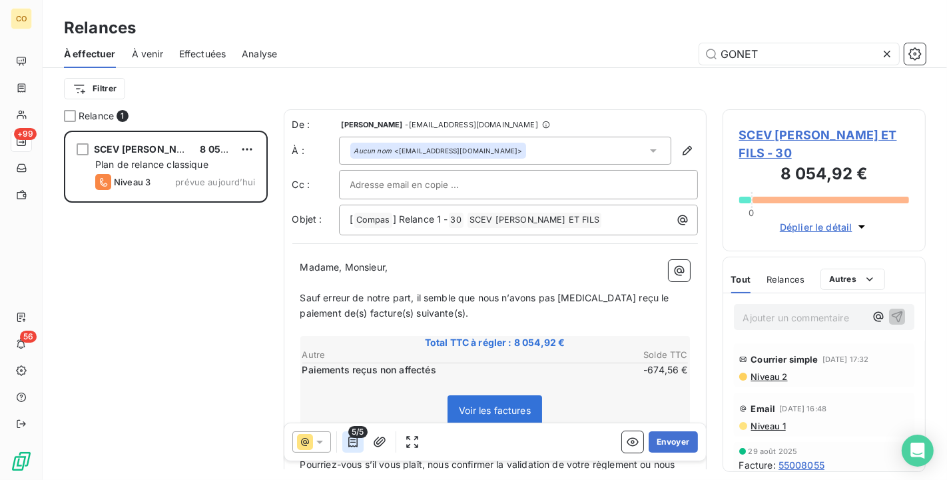
click at [354, 442] on icon "button" at bounding box center [352, 441] width 9 height 11
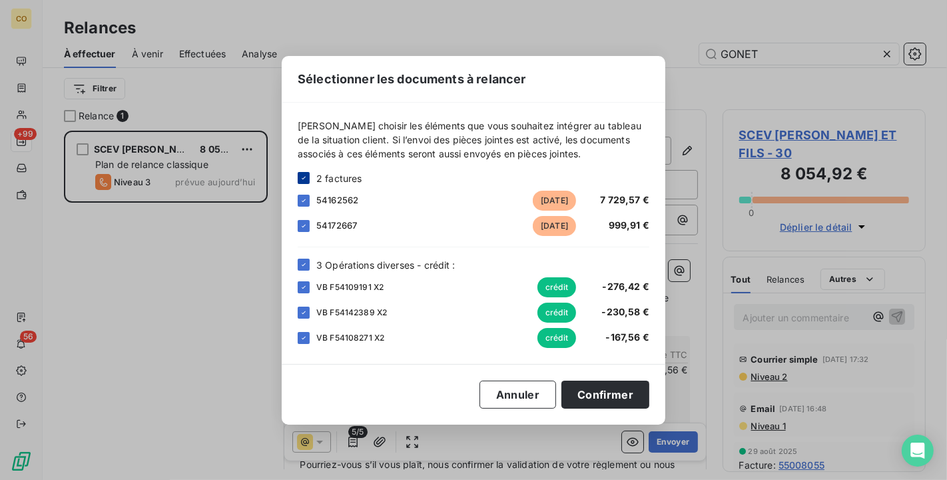
click at [304, 174] on icon at bounding box center [304, 178] width 8 height 8
click at [308, 267] on div at bounding box center [304, 265] width 12 height 12
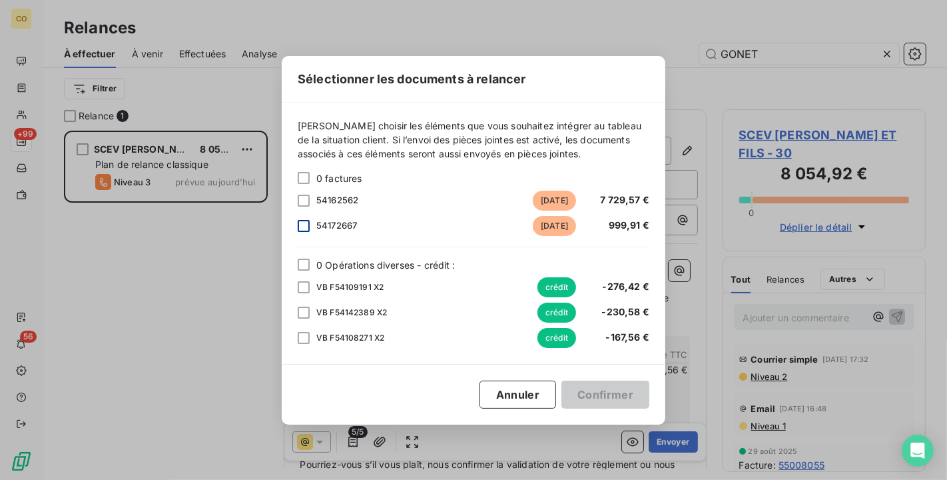
click at [300, 223] on div at bounding box center [304, 226] width 12 height 12
click at [601, 390] on button "Confirmer" at bounding box center [606, 394] width 88 height 28
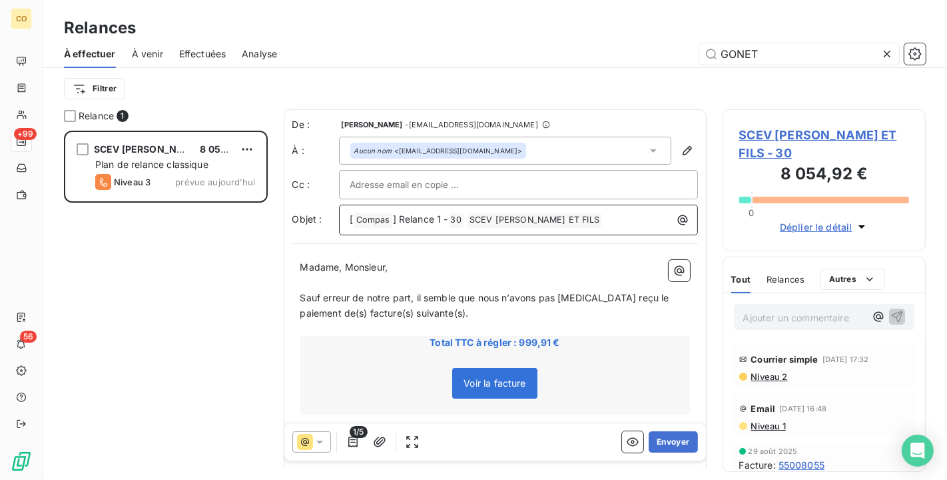
click at [443, 213] on span "] Relance 1 -" at bounding box center [420, 218] width 55 height 11
click at [302, 296] on span "Sauf erreur de notre part, il semble que nous n’avons pas [MEDICAL_DATA] reçu l…" at bounding box center [486, 305] width 372 height 27
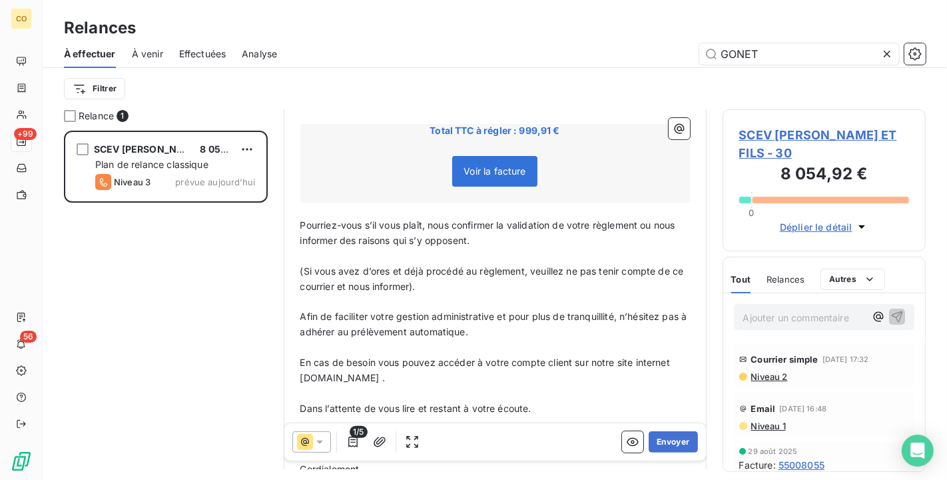
scroll to position [43, 0]
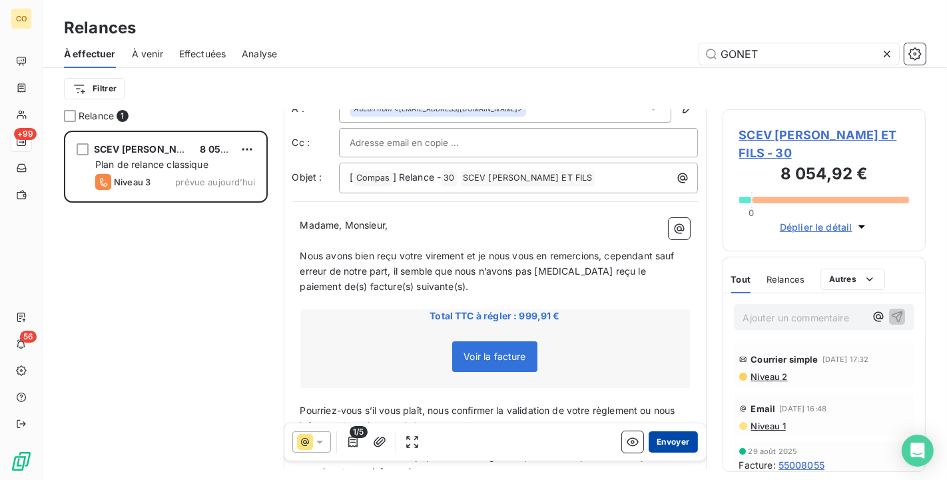
click at [674, 444] on button "Envoyer" at bounding box center [673, 441] width 49 height 21
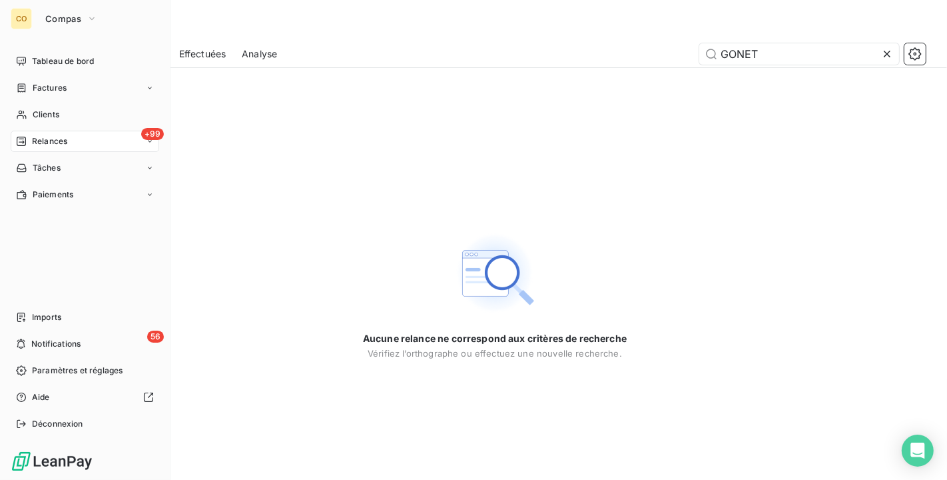
click at [19, 139] on icon at bounding box center [21, 141] width 9 height 9
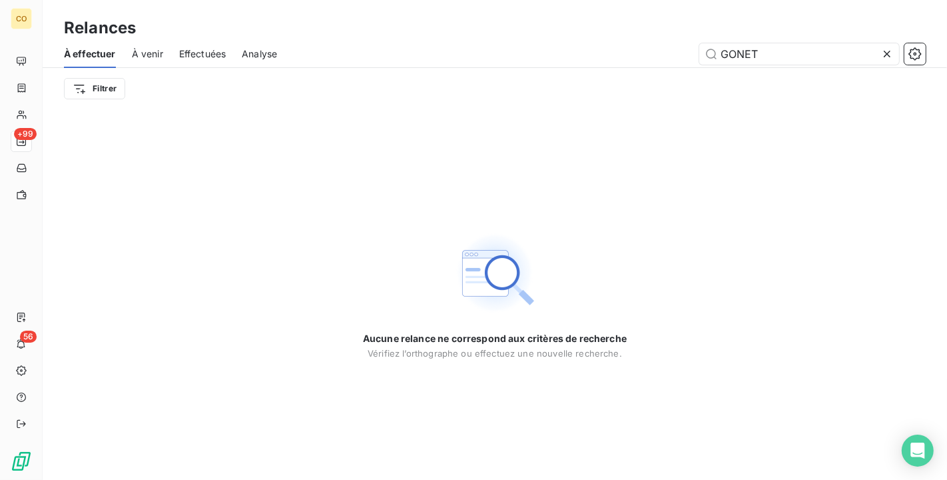
click at [891, 53] on icon at bounding box center [887, 53] width 13 height 13
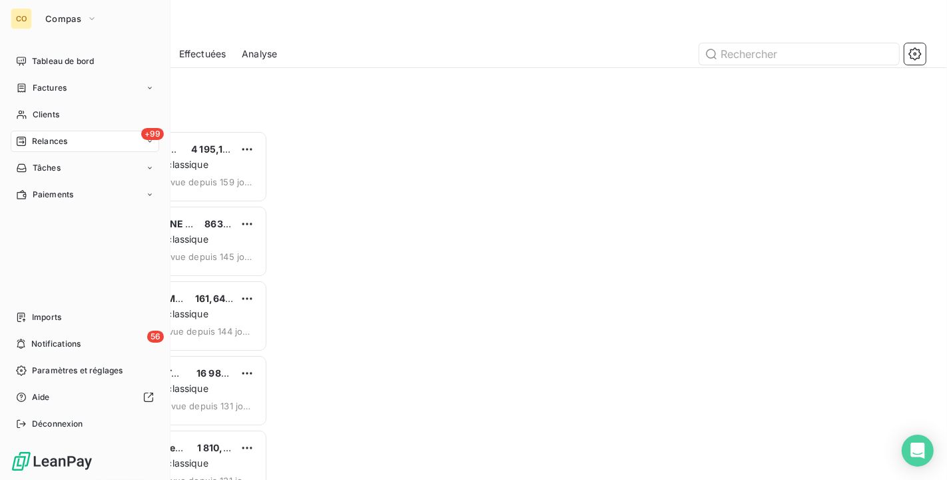
scroll to position [338, 192]
click at [38, 139] on span "Relances" at bounding box center [49, 141] width 35 height 12
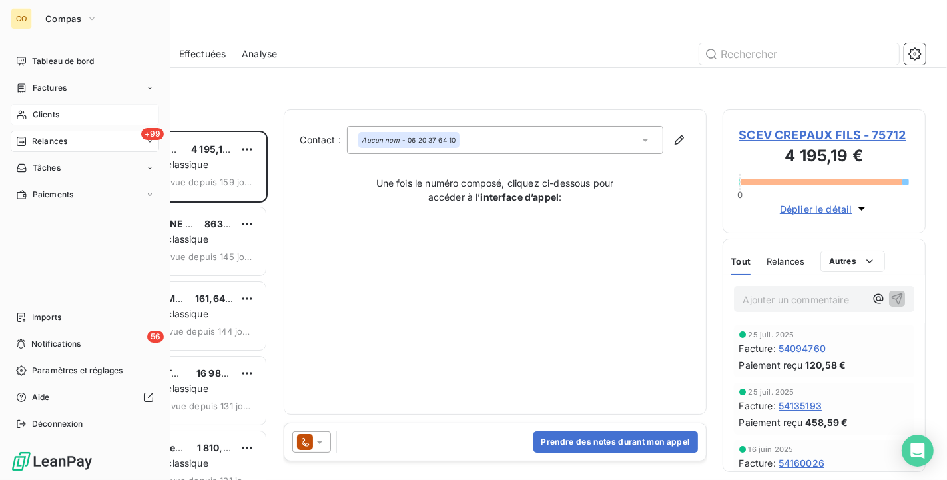
click at [28, 111] on div "Clients" at bounding box center [85, 114] width 149 height 21
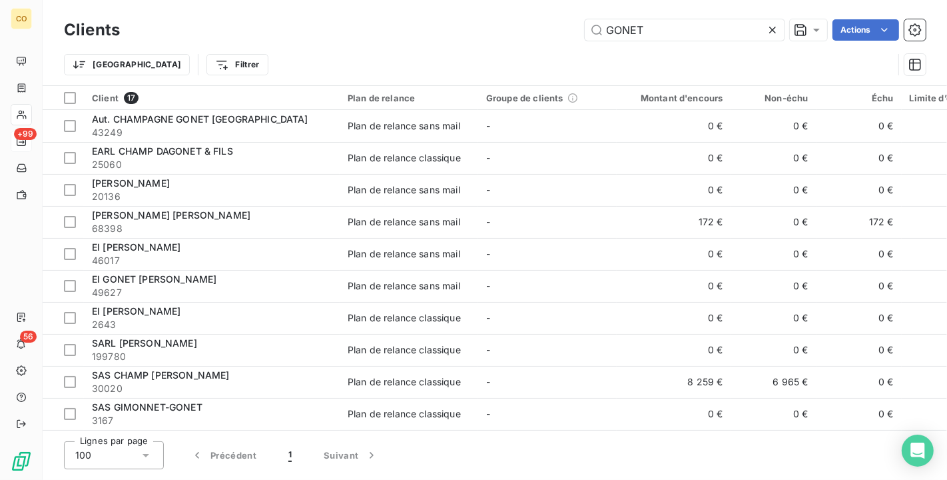
click at [772, 28] on icon at bounding box center [772, 29] width 13 height 13
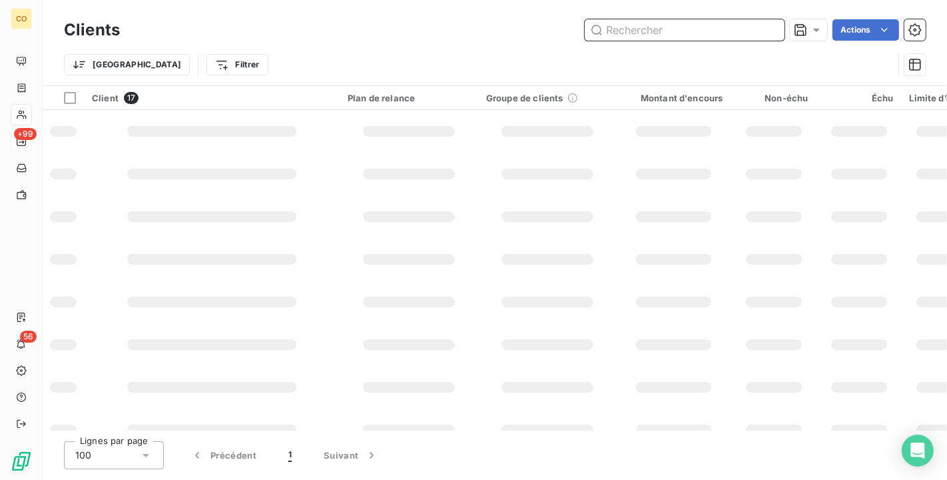
click at [670, 25] on input "text" at bounding box center [685, 29] width 200 height 21
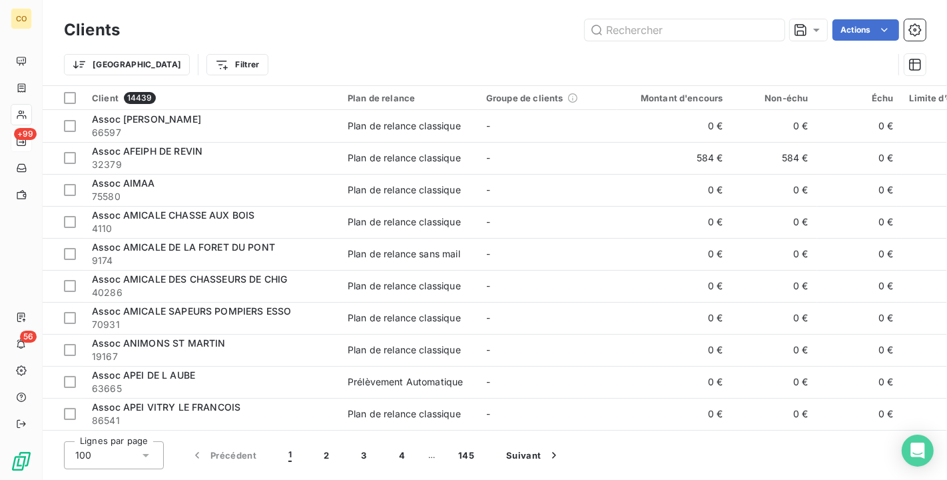
click at [638, 43] on div "Clients Actions Trier Filtrer" at bounding box center [495, 50] width 862 height 69
drag, startPoint x: 758, startPoint y: 30, endPoint x: 668, endPoint y: 25, distance: 90.1
click at [668, 25] on input "text" at bounding box center [685, 29] width 200 height 21
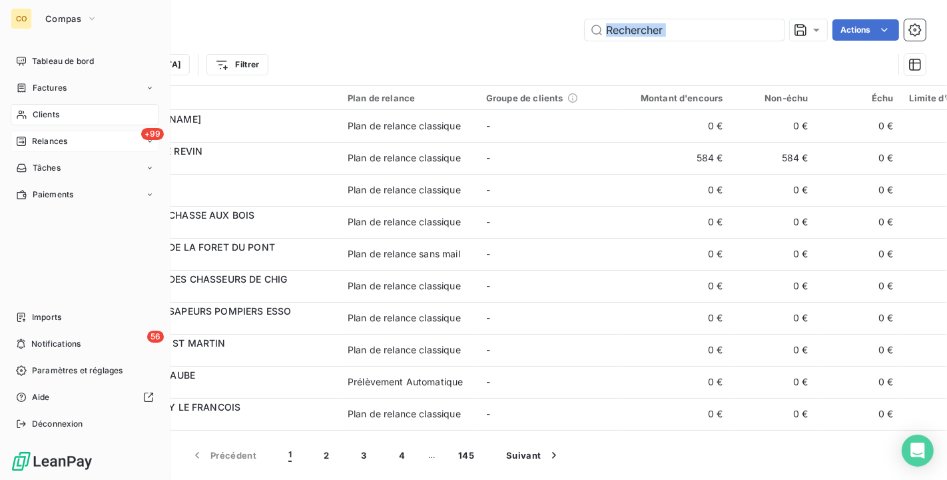
click at [42, 113] on span "Clients" at bounding box center [46, 115] width 27 height 12
click at [48, 111] on span "Clients" at bounding box center [46, 115] width 27 height 12
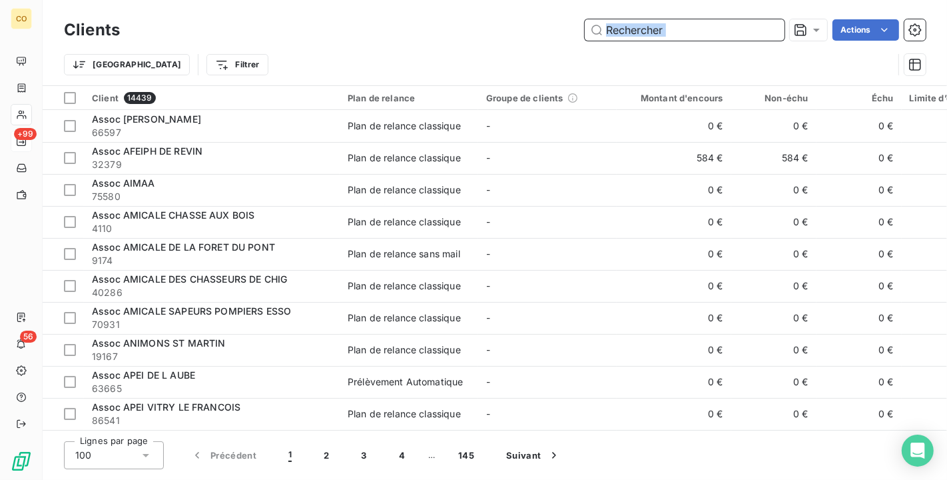
click at [718, 32] on input "text" at bounding box center [685, 29] width 200 height 21
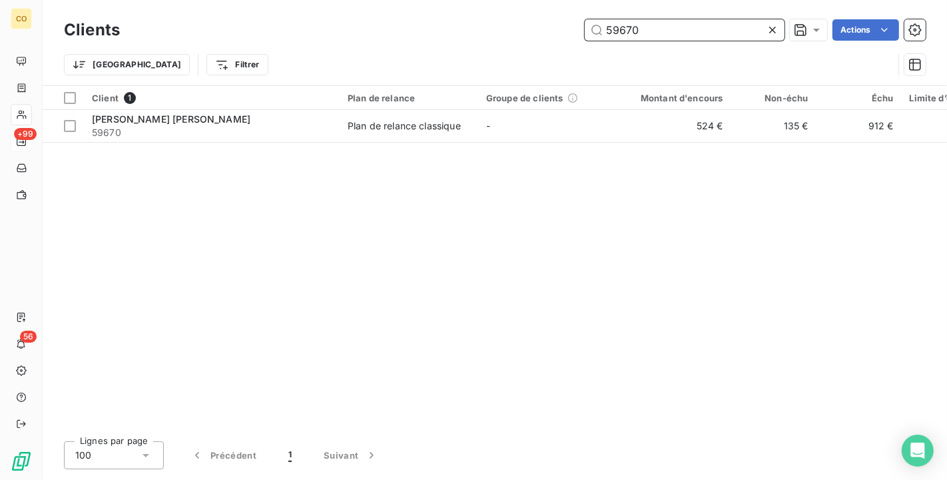
type input "59670"
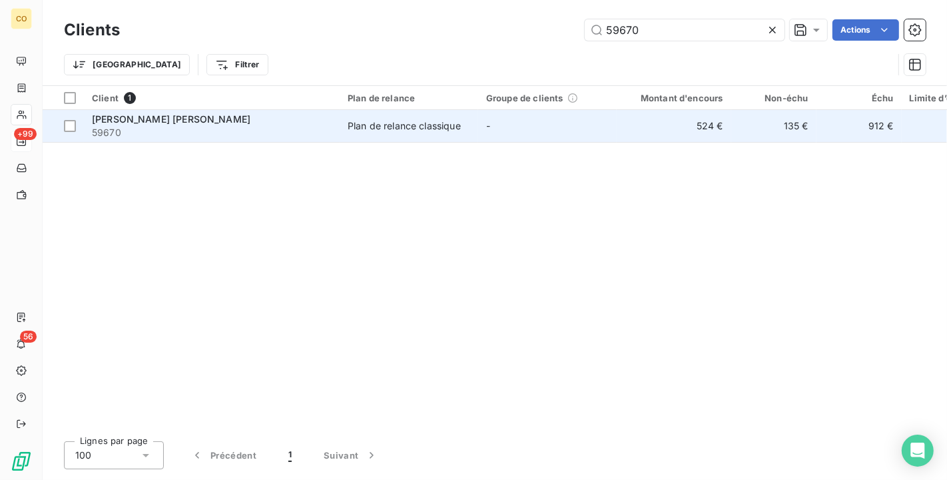
click at [439, 121] on div "Plan de relance classique" at bounding box center [404, 125] width 113 height 13
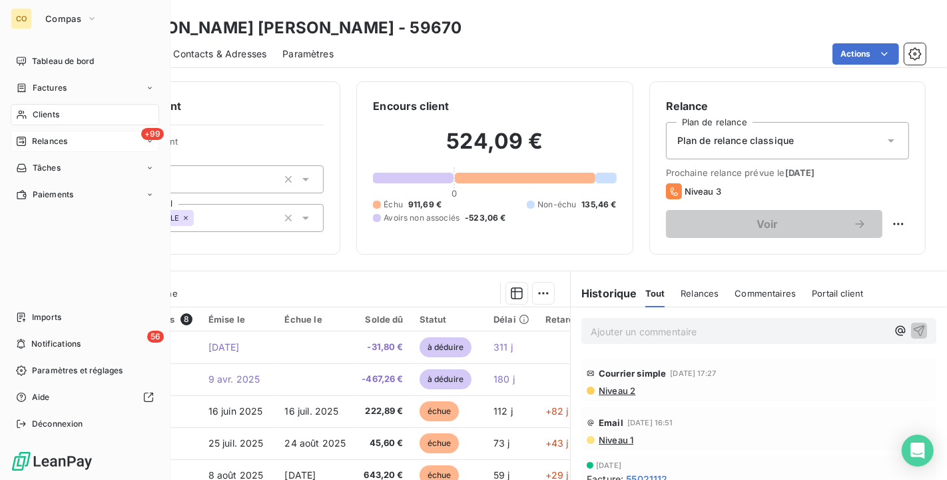
click at [33, 111] on span "Clients" at bounding box center [46, 115] width 27 height 12
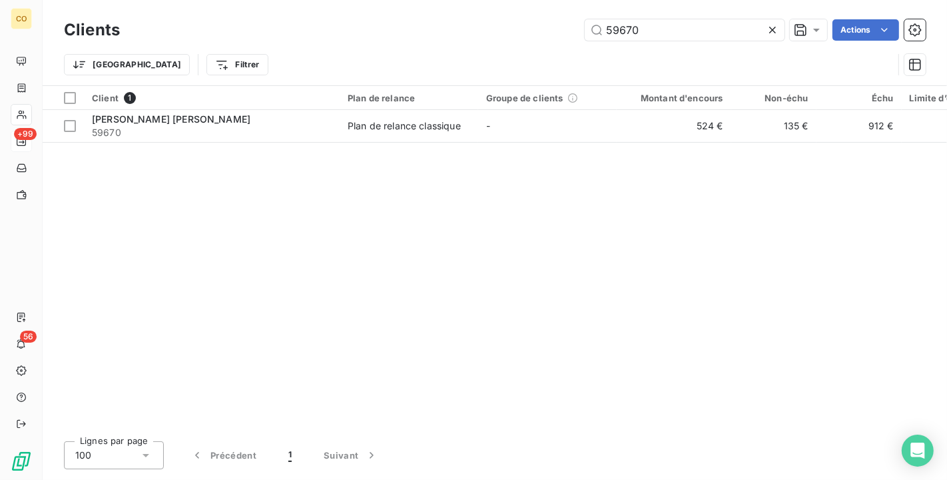
drag, startPoint x: 690, startPoint y: 27, endPoint x: 217, endPoint y: -13, distance: 474.7
click at [217, 0] on html "CO +99 56 Clients 59670 Actions Trier Filtrer Client 1 Plan de relance Groupe d…" at bounding box center [473, 240] width 947 height 480
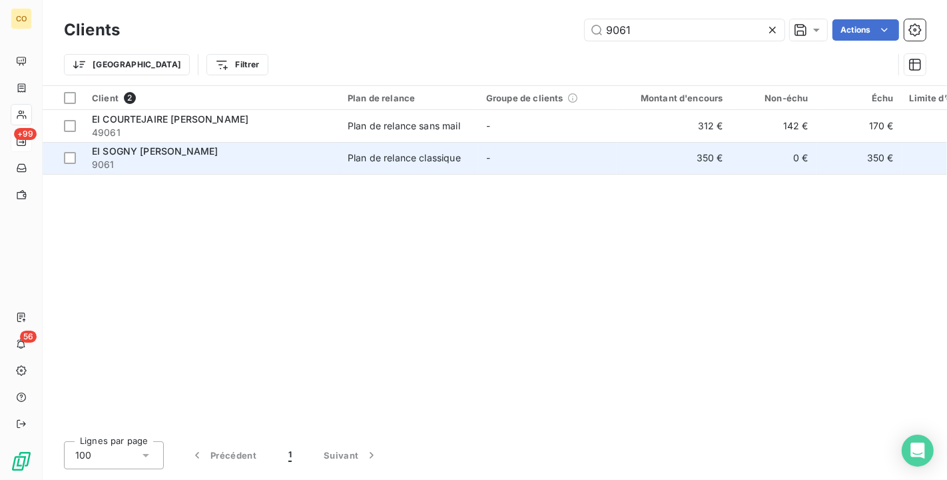
type input "9061"
click at [265, 153] on div "EI SOGNY [PERSON_NAME]" at bounding box center [212, 151] width 240 height 13
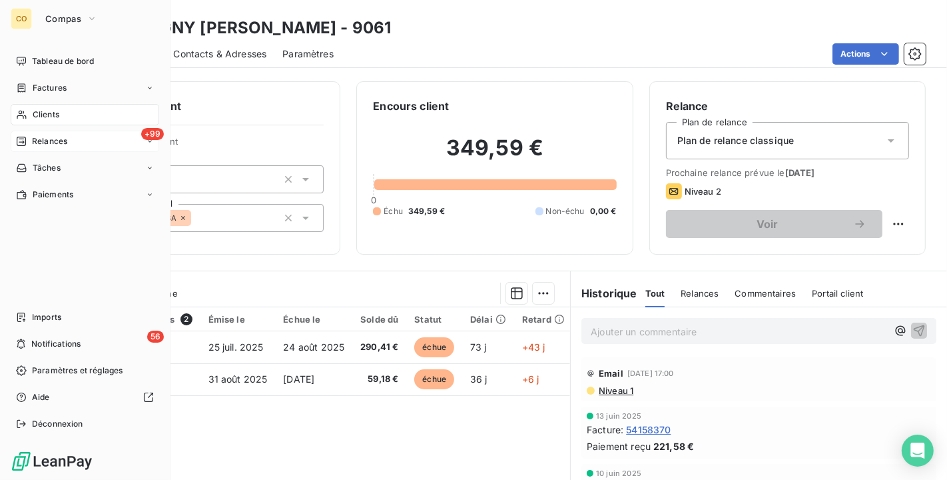
click at [41, 111] on span "Clients" at bounding box center [46, 115] width 27 height 12
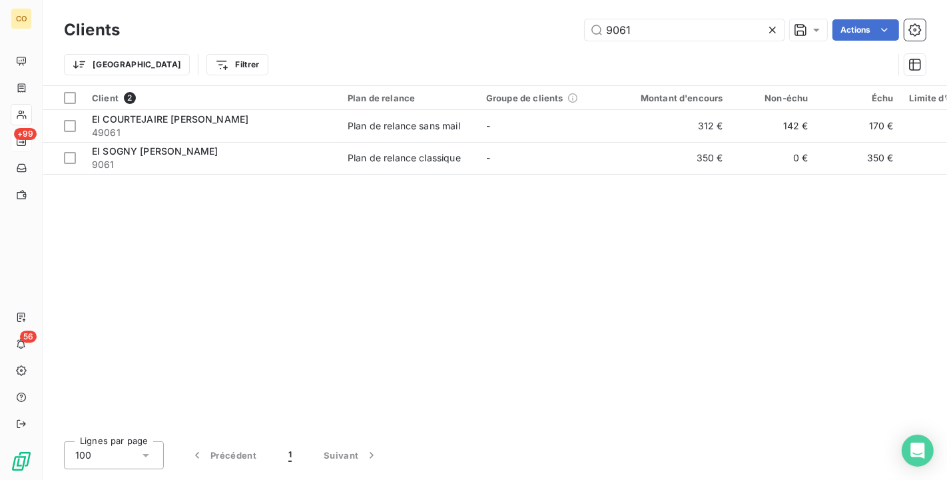
drag, startPoint x: 680, startPoint y: 33, endPoint x: 549, endPoint y: 11, distance: 132.3
click at [549, 11] on div "Clients 9061 Actions Trier Filtrer" at bounding box center [495, 42] width 905 height 85
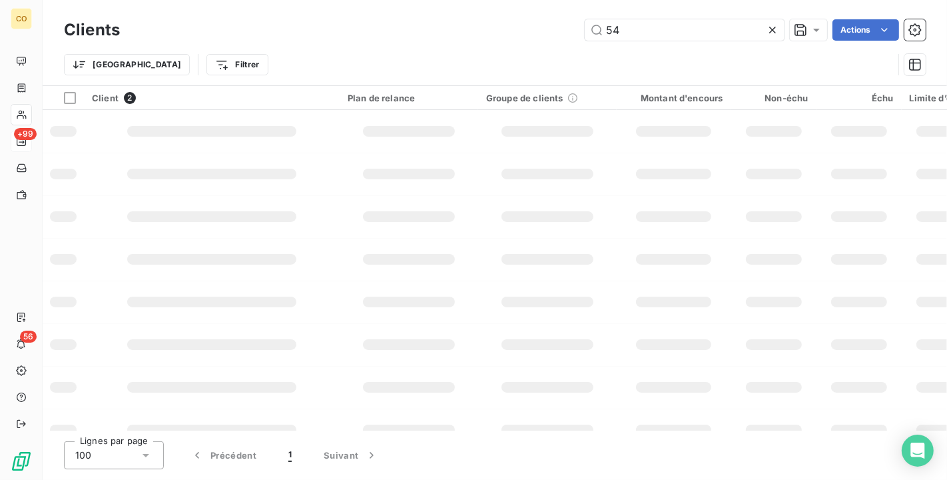
type input "5"
type input "43884"
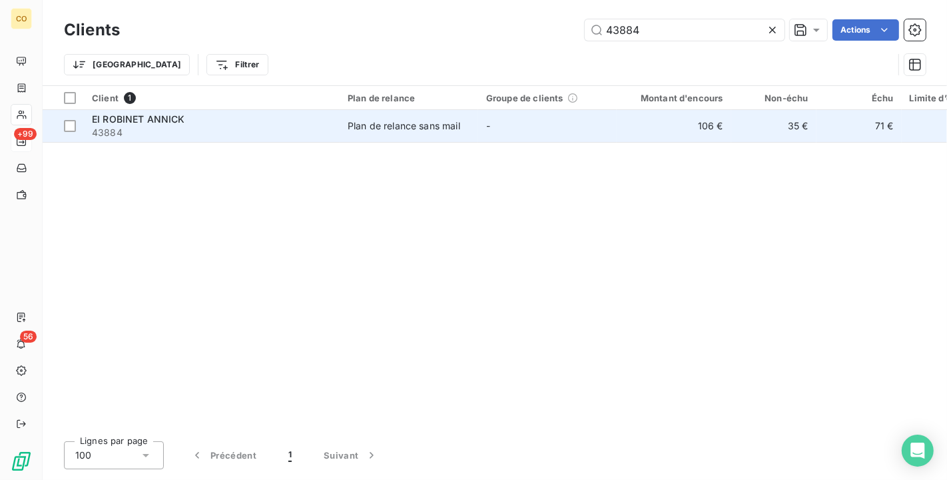
click at [504, 123] on td "-" at bounding box center [547, 126] width 139 height 32
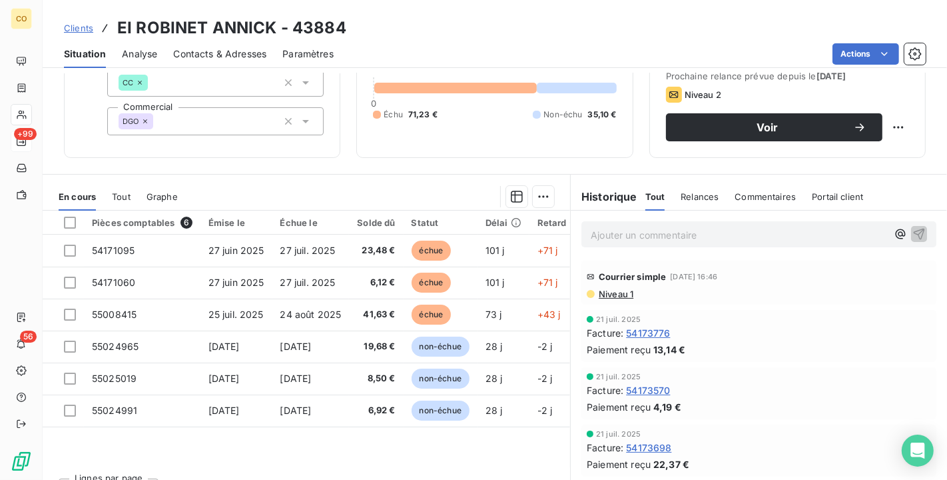
scroll to position [123, 0]
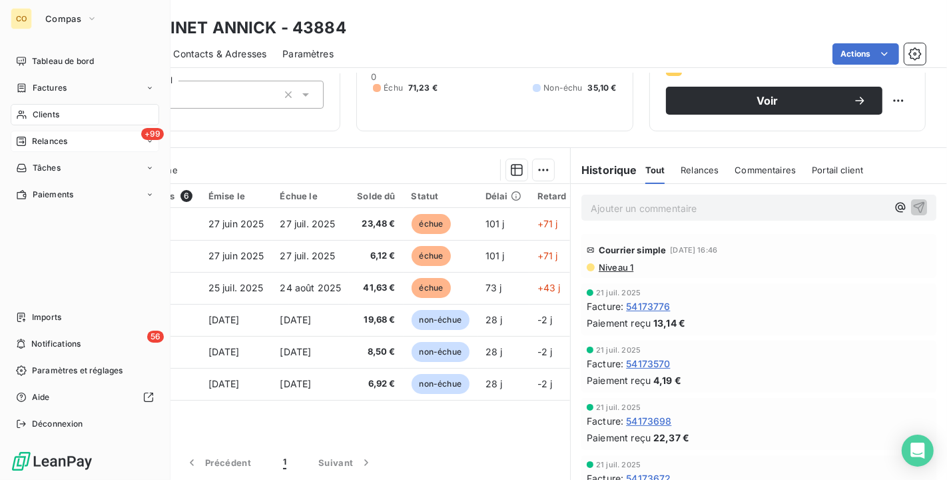
click at [23, 103] on nav "Tableau de bord Factures Clients +99 Relances Tâches Paiements" at bounding box center [85, 128] width 149 height 155
click at [38, 110] on span "Clients" at bounding box center [46, 115] width 27 height 12
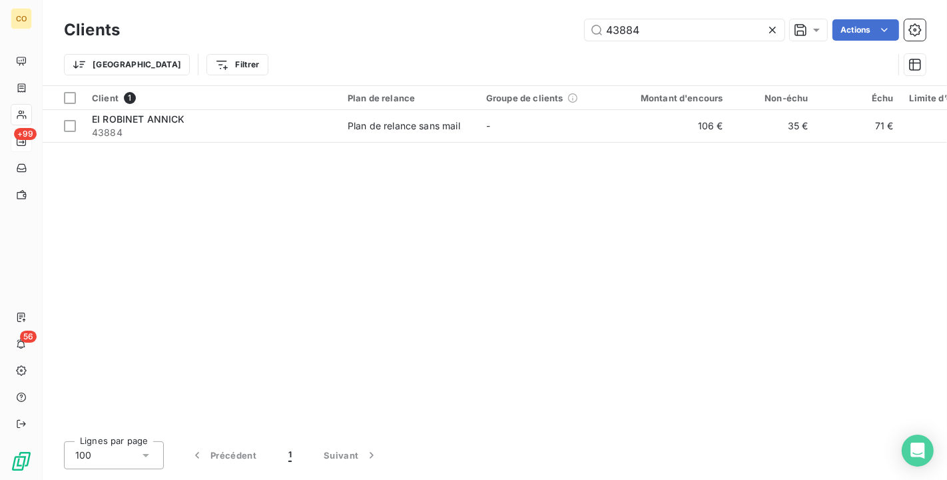
drag, startPoint x: 678, startPoint y: 32, endPoint x: 229, endPoint y: -24, distance: 452.5
click at [229, 0] on html "CO +99 56 Clients 43884 Actions Trier Filtrer Client 1 Plan de relance Groupe d…" at bounding box center [473, 240] width 947 height 480
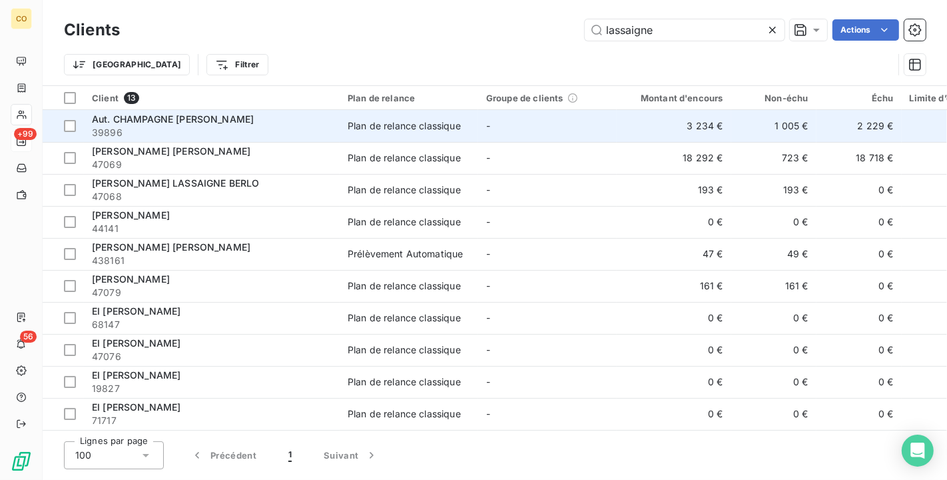
type input "lassaigne"
click at [537, 116] on td "-" at bounding box center [547, 126] width 139 height 32
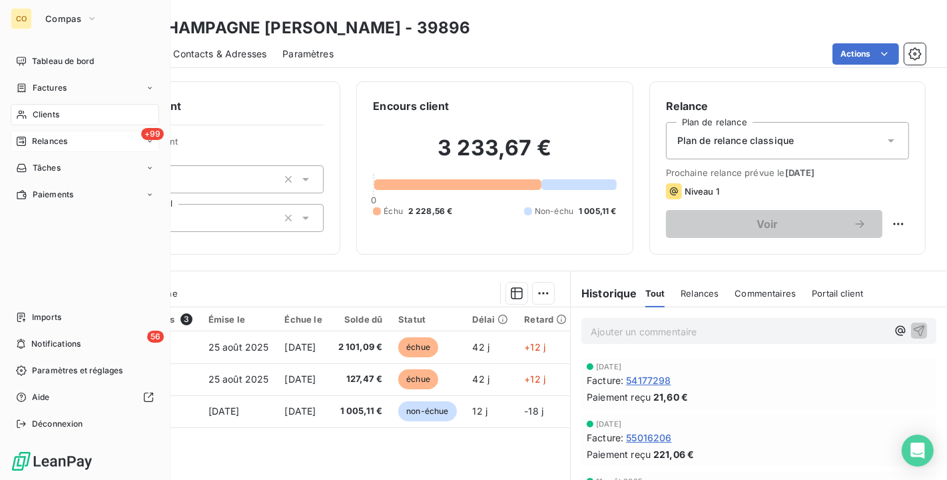
click at [33, 109] on span "Clients" at bounding box center [46, 115] width 27 height 12
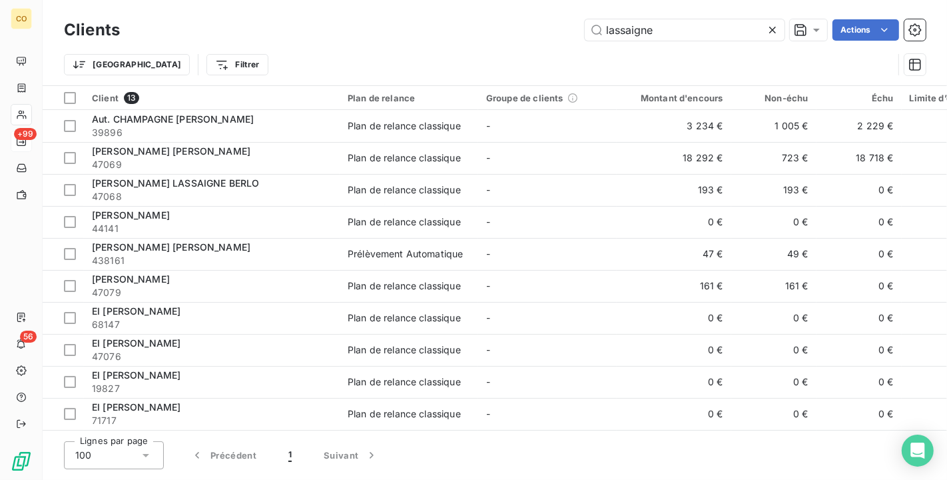
drag, startPoint x: 688, startPoint y: 32, endPoint x: 352, endPoint y: -6, distance: 338.6
click at [352, 0] on html "CO +99 56 Clients lassaigne Actions Trier Filtrer Client 13 Plan de relance Gro…" at bounding box center [473, 240] width 947 height 480
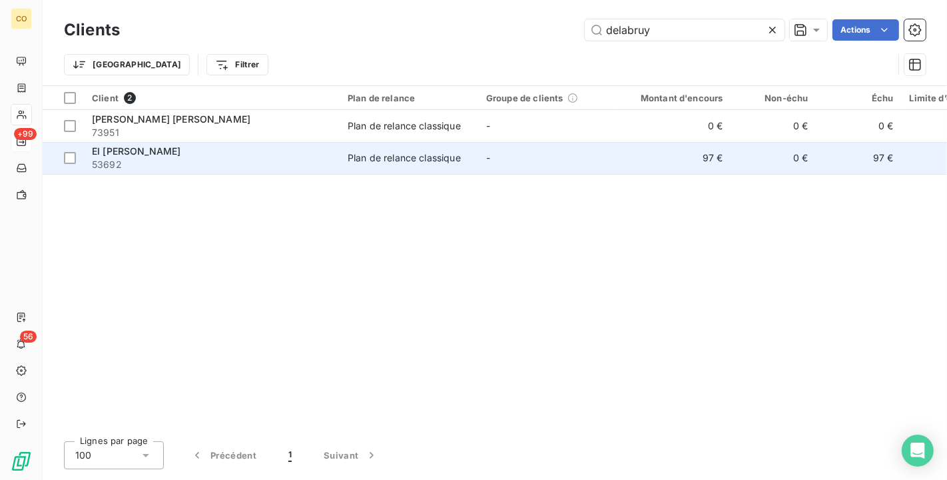
type input "delabruy"
click at [252, 155] on div "EI [PERSON_NAME]" at bounding box center [212, 151] width 240 height 13
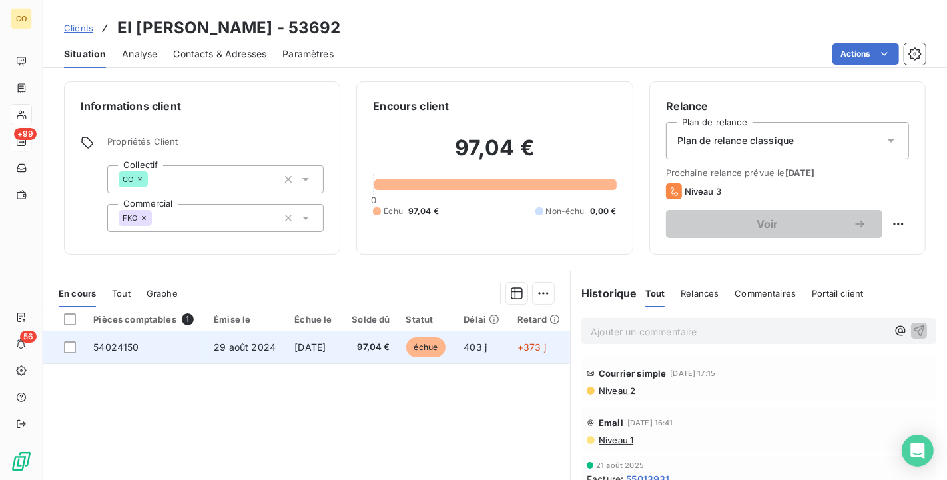
click at [294, 348] on span "[DATE]" at bounding box center [309, 346] width 31 height 11
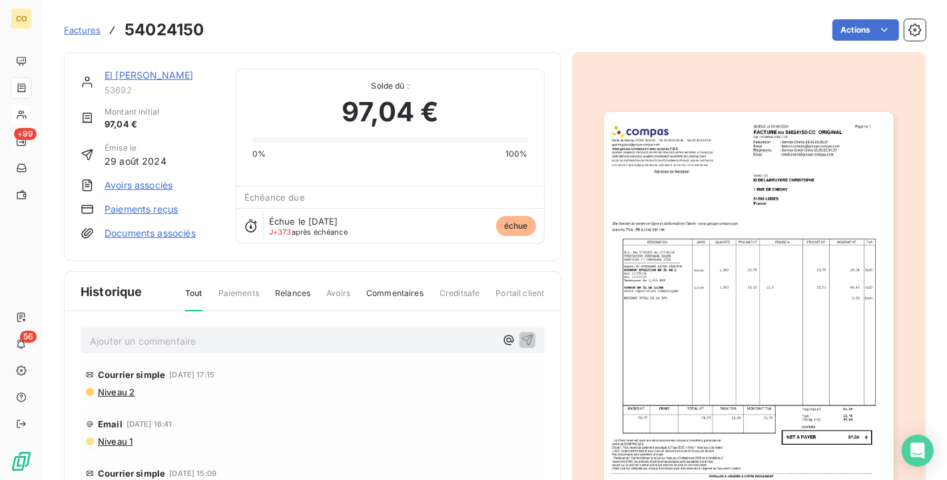
click at [698, 331] on img "button" at bounding box center [749, 317] width 290 height 410
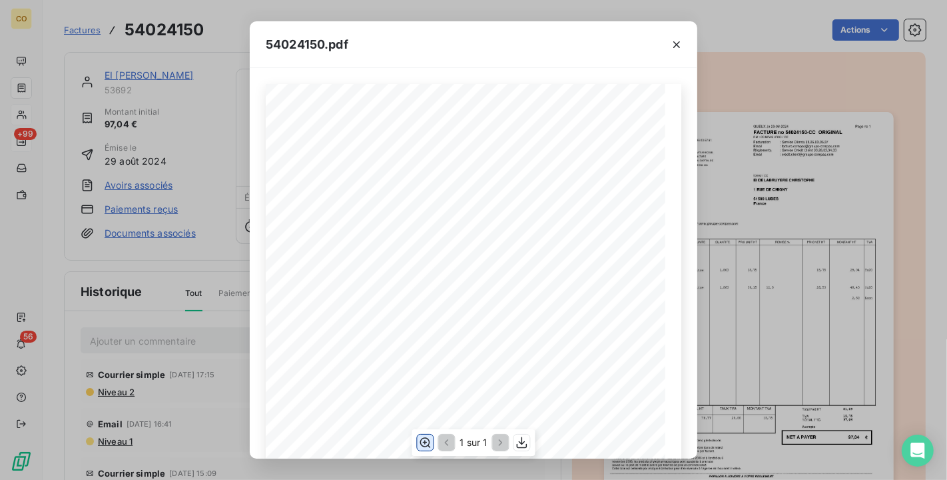
click at [422, 440] on icon "button" at bounding box center [424, 442] width 13 height 13
click at [672, 39] on icon "button" at bounding box center [676, 44] width 13 height 13
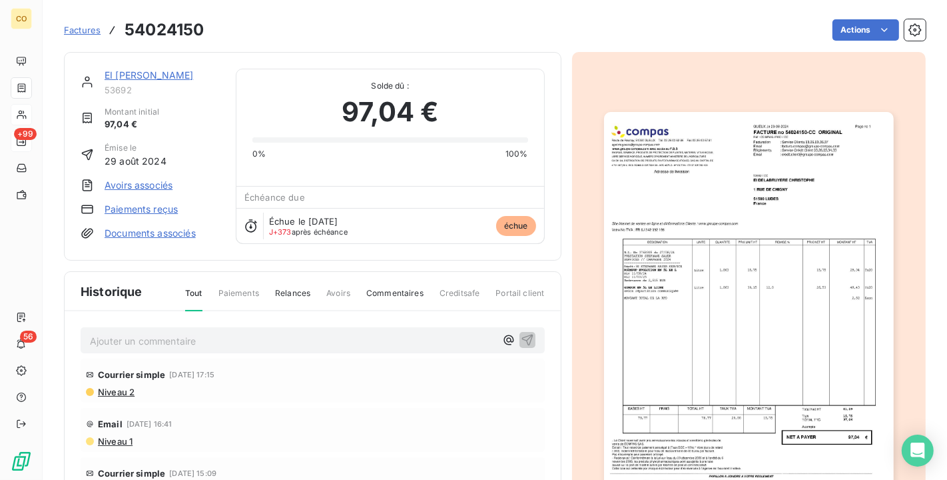
click at [725, 340] on img "button" at bounding box center [749, 317] width 290 height 410
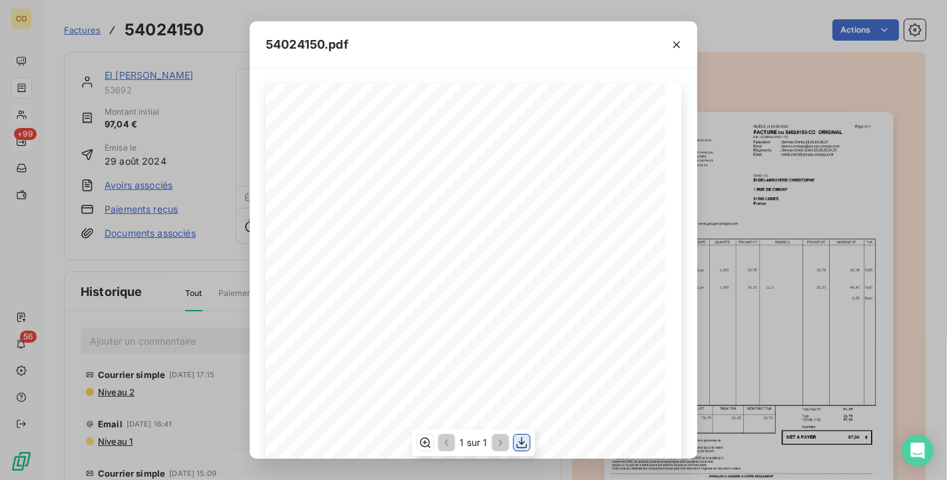
click at [524, 445] on icon "button" at bounding box center [522, 442] width 13 height 13
click at [678, 47] on icon "button" at bounding box center [676, 44] width 13 height 13
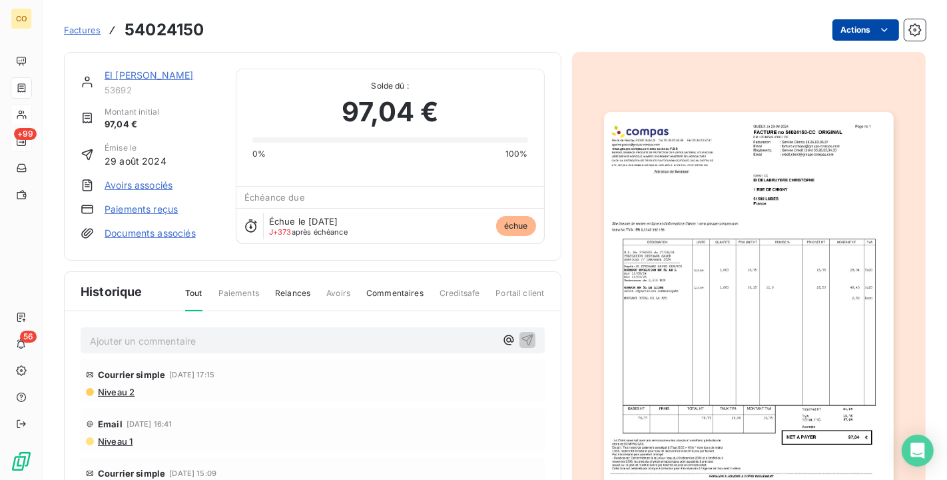
click at [845, 21] on html "CO +99 56 Factures 54024150 Actions EI [PERSON_NAME] 53692 Montant initial 97,0…" at bounding box center [473, 240] width 947 height 480
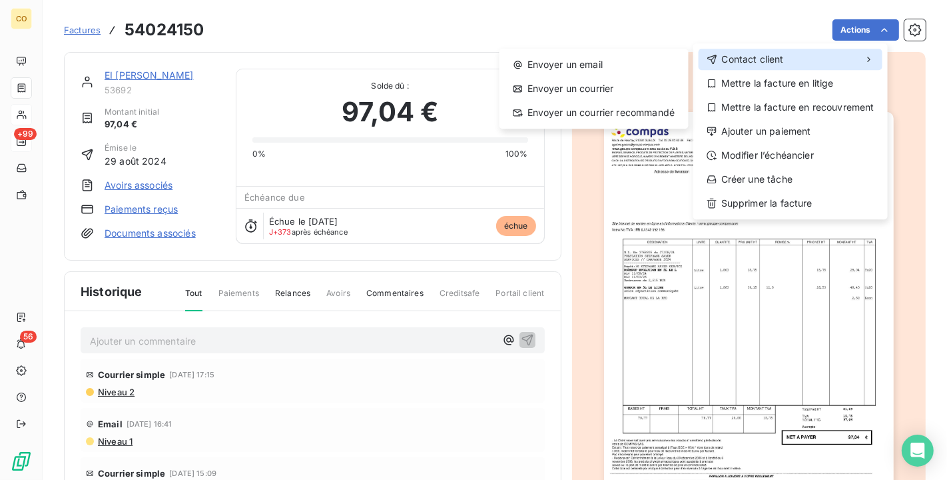
click at [804, 53] on div "Contact client" at bounding box center [791, 59] width 184 height 21
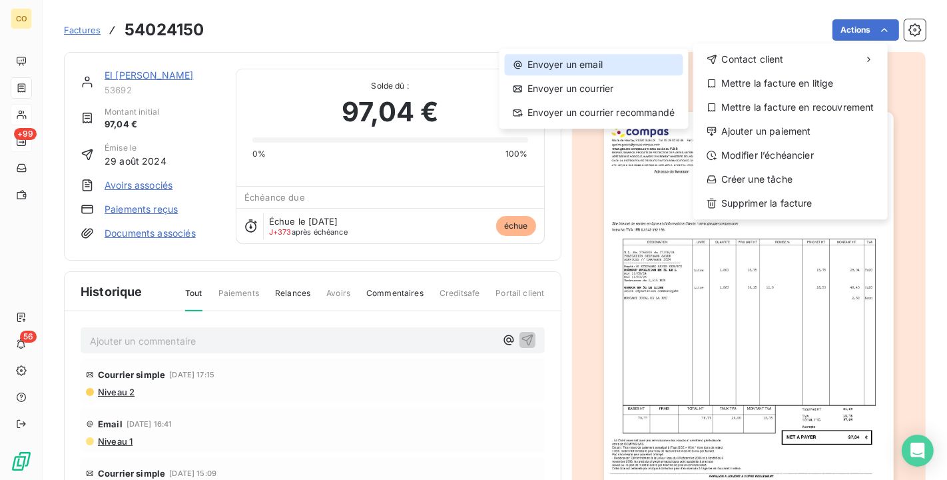
click at [622, 65] on div "Envoyer un email" at bounding box center [594, 64] width 179 height 21
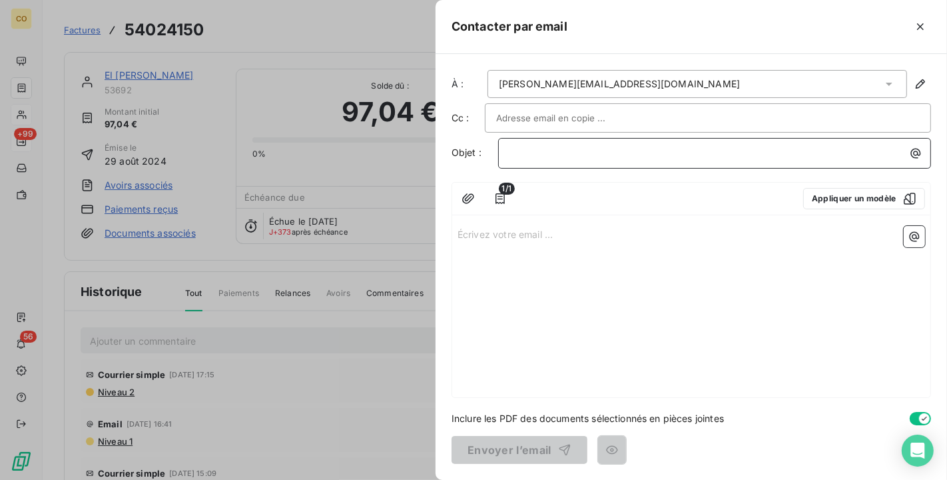
click at [524, 148] on p "﻿" at bounding box center [718, 152] width 417 height 15
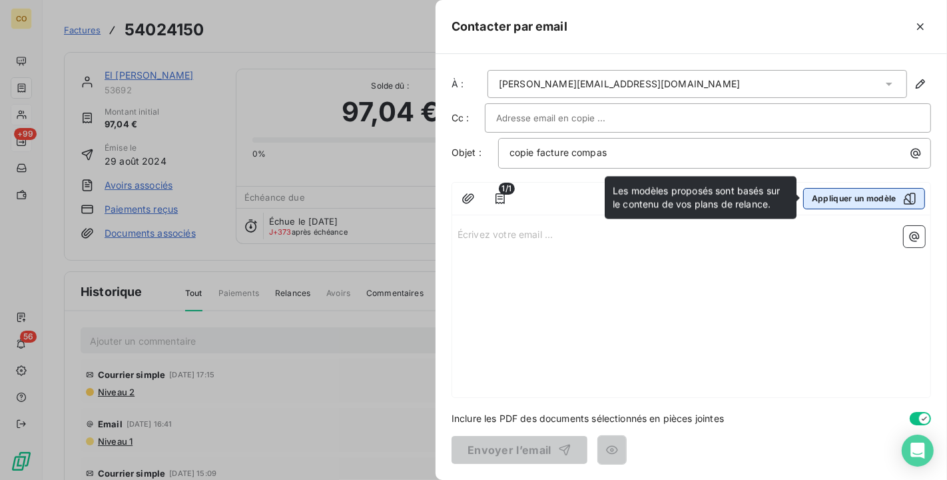
click at [917, 199] on button "Appliquer un modèle" at bounding box center [865, 198] width 122 height 21
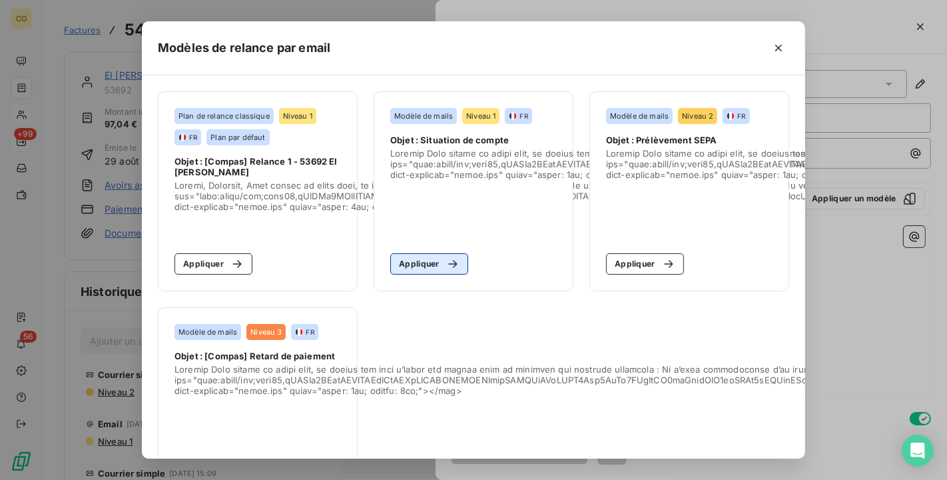
click at [446, 268] on icon "button" at bounding box center [452, 263] width 13 height 13
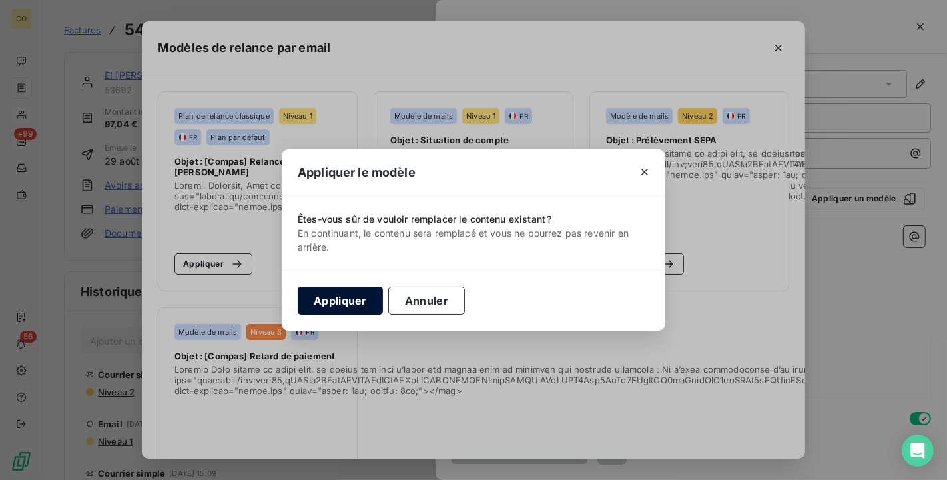
click at [360, 308] on button "Appliquer" at bounding box center [340, 300] width 85 height 28
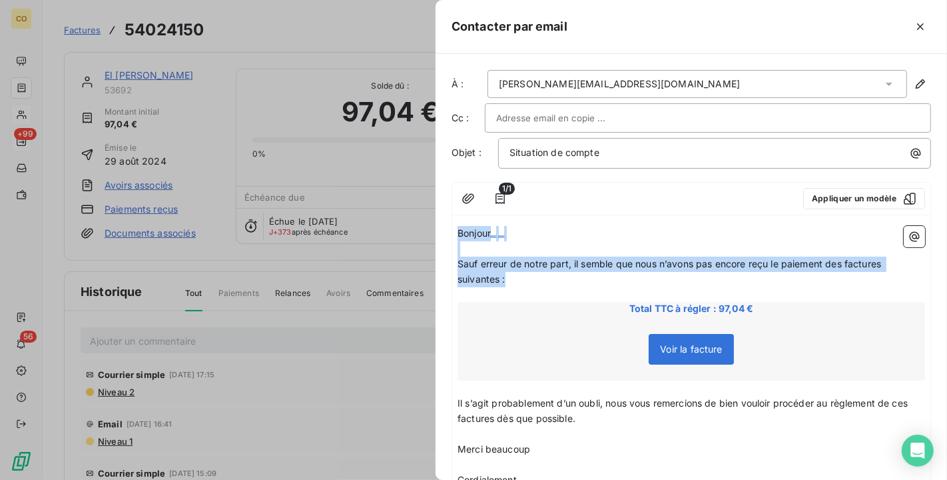
drag, startPoint x: 458, startPoint y: 228, endPoint x: 898, endPoint y: 282, distance: 443.8
click at [898, 282] on div "Bonjour ﻿ ﻿ ﻿ ﻿ Sauf erreur de notre part, il semble que nous n’avons pas [MEDI…" at bounding box center [692, 380] width 468 height 308
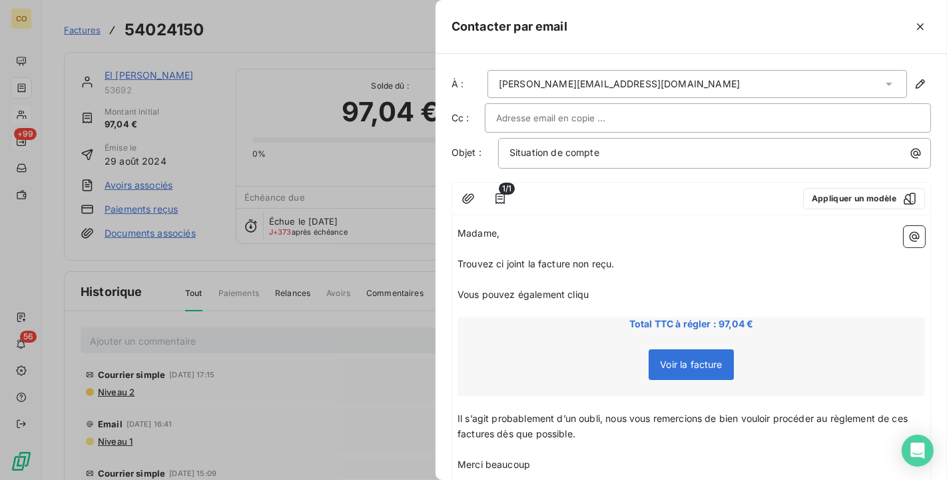
click at [674, 375] on span "Voir la facture" at bounding box center [691, 364] width 85 height 31
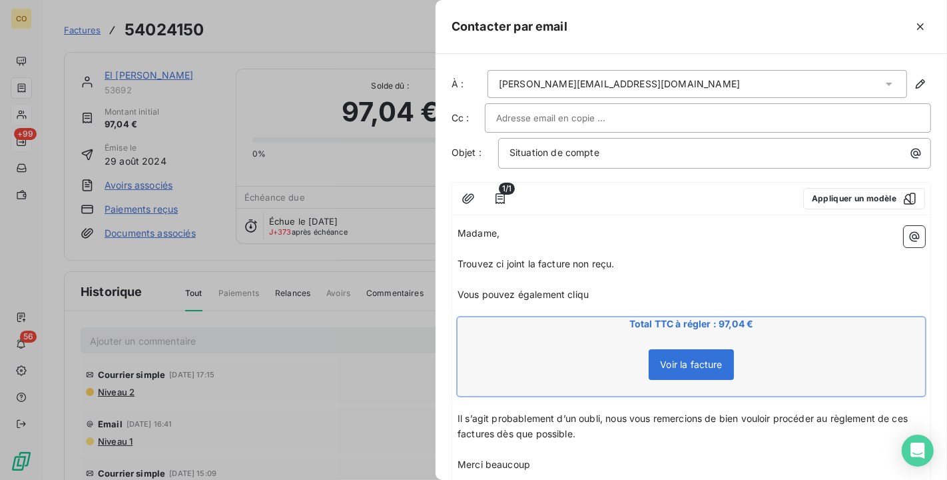
click at [674, 365] on span "Voir la facture" at bounding box center [691, 363] width 62 height 11
click at [897, 201] on div "button" at bounding box center [907, 198] width 20 height 13
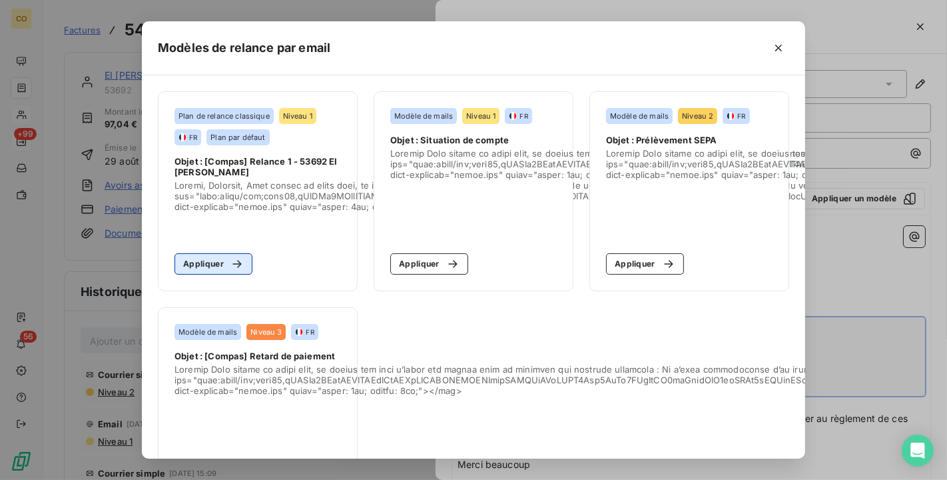
click at [201, 261] on button "Appliquer" at bounding box center [214, 263] width 78 height 21
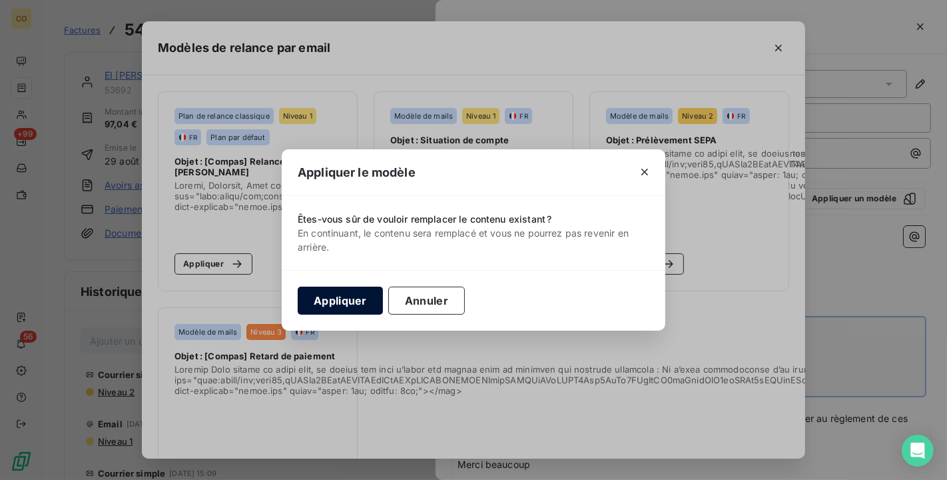
click at [336, 302] on button "Appliquer" at bounding box center [340, 300] width 85 height 28
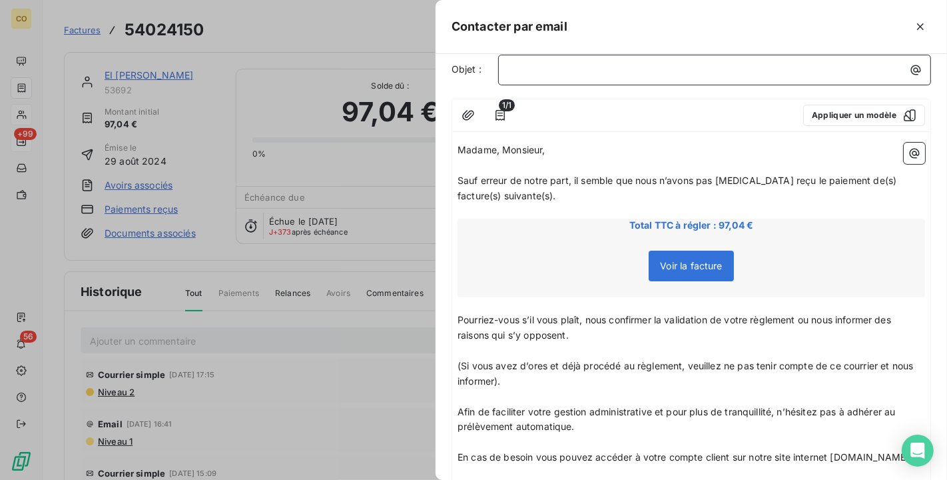
scroll to position [0, 0]
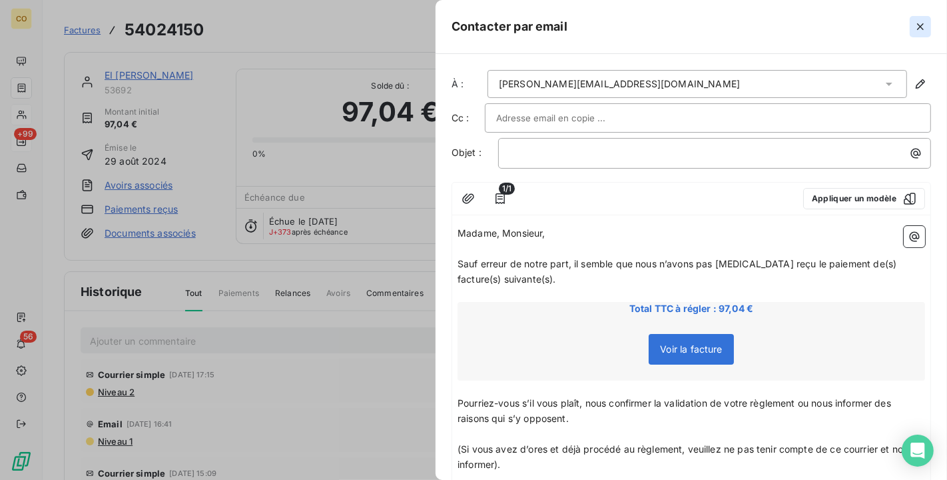
click at [931, 28] on button "button" at bounding box center [920, 26] width 21 height 21
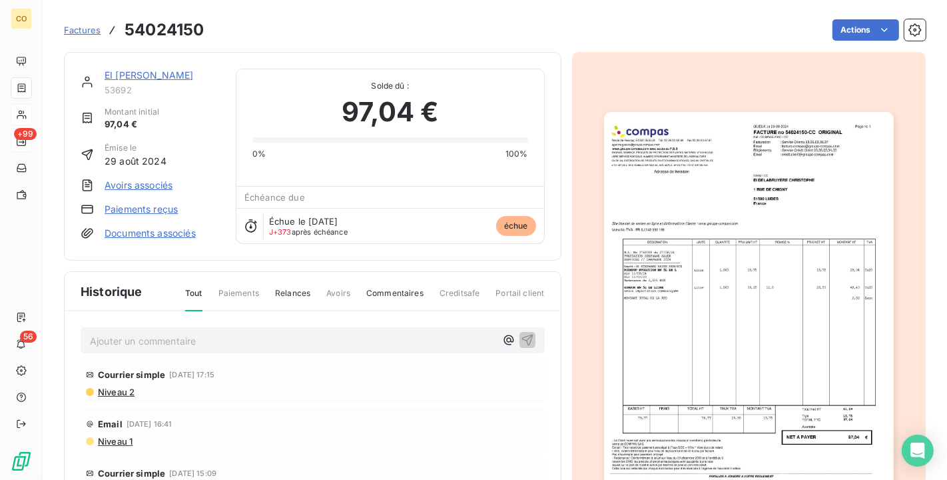
click at [143, 74] on link "EI [PERSON_NAME]" at bounding box center [149, 74] width 89 height 11
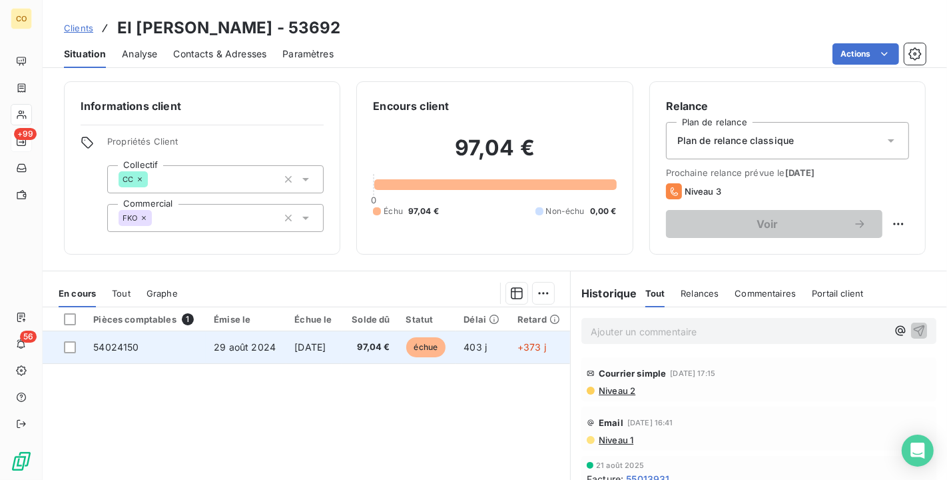
click at [361, 341] on td "97,04 €" at bounding box center [370, 347] width 56 height 32
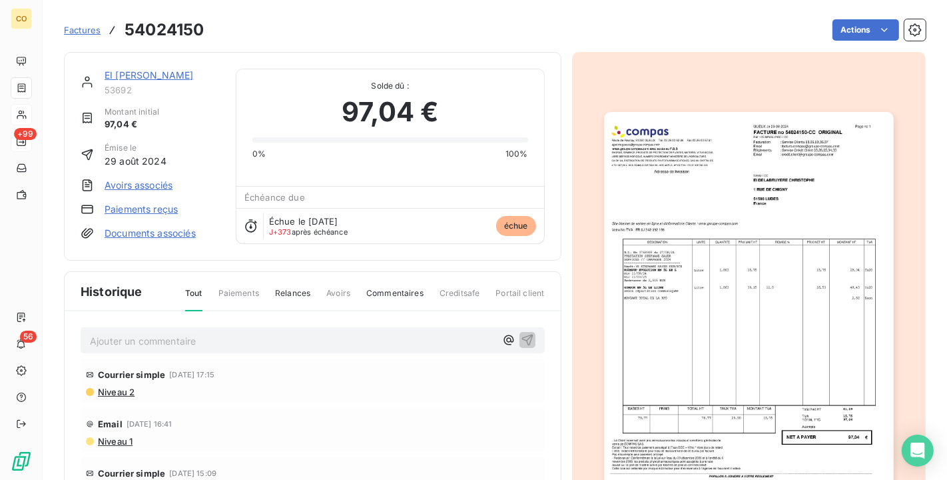
click at [162, 69] on div "EI [PERSON_NAME]" at bounding box center [162, 75] width 115 height 13
click at [800, 17] on div "Factures 54024150 Actions" at bounding box center [495, 30] width 862 height 28
click at [842, 23] on html "CO +99 56 Factures 54024150 Actions EI [PERSON_NAME] 53692 Montant initial 97,0…" at bounding box center [473, 240] width 947 height 480
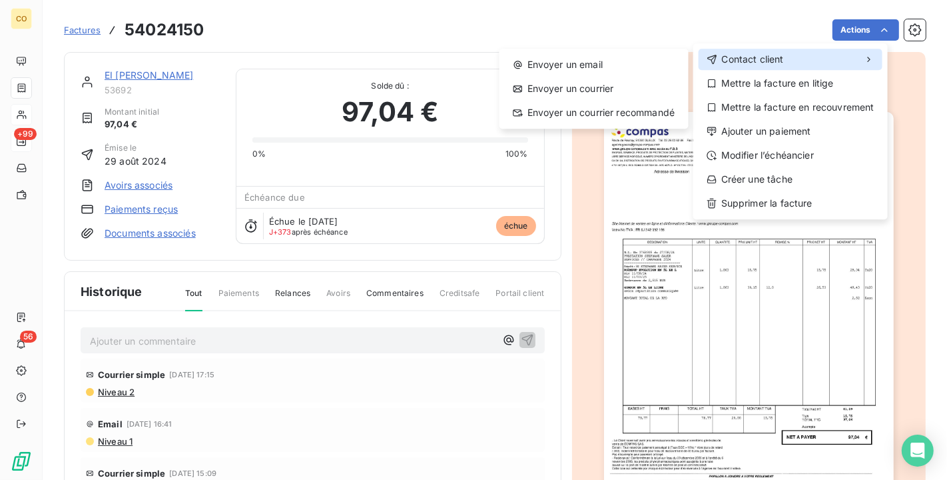
click at [816, 55] on div "Contact client" at bounding box center [791, 59] width 184 height 21
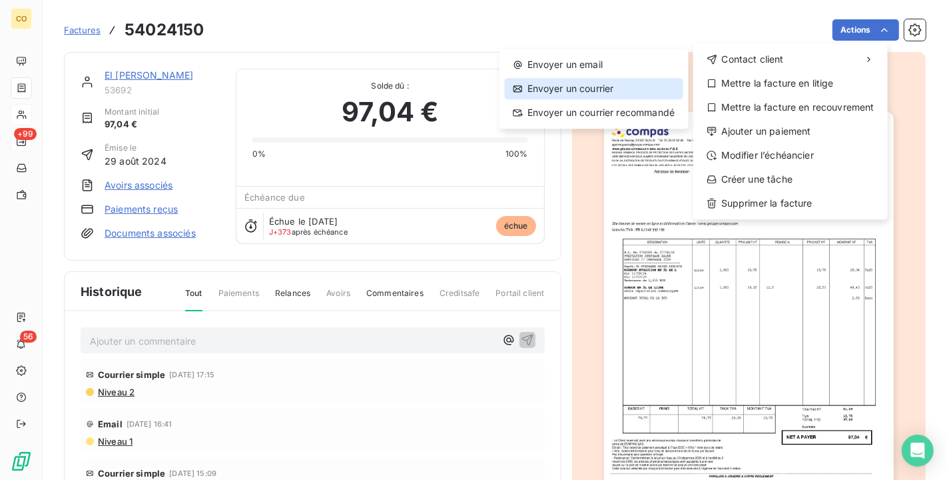
click at [653, 78] on div "Envoyer un courrier" at bounding box center [594, 88] width 179 height 21
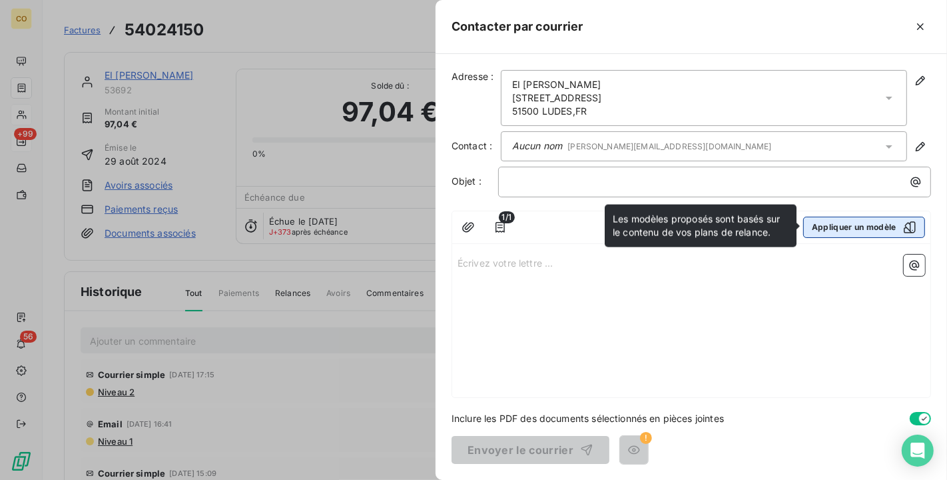
click at [894, 227] on button "Appliquer un modèle" at bounding box center [865, 227] width 122 height 21
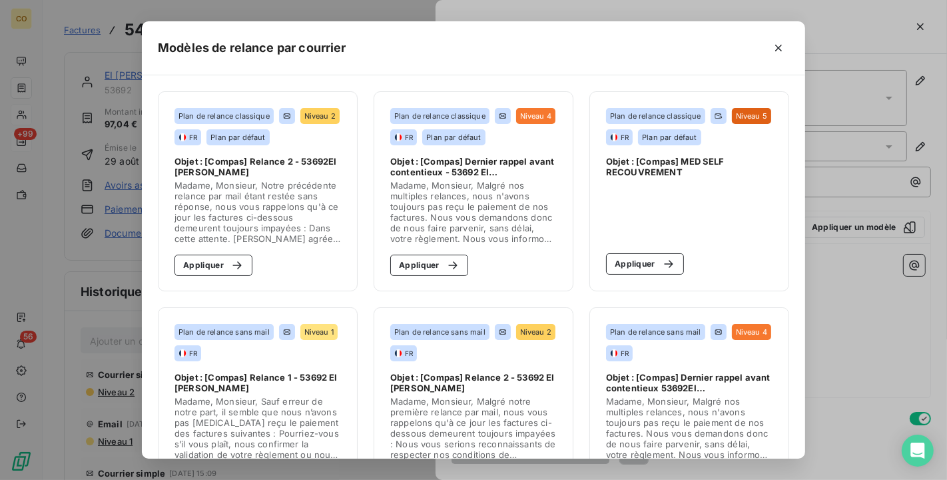
click at [867, 325] on div "Modèles de relance par courrier Plan de relance classique Niveau 2 FR Plan par …" at bounding box center [473, 240] width 947 height 480
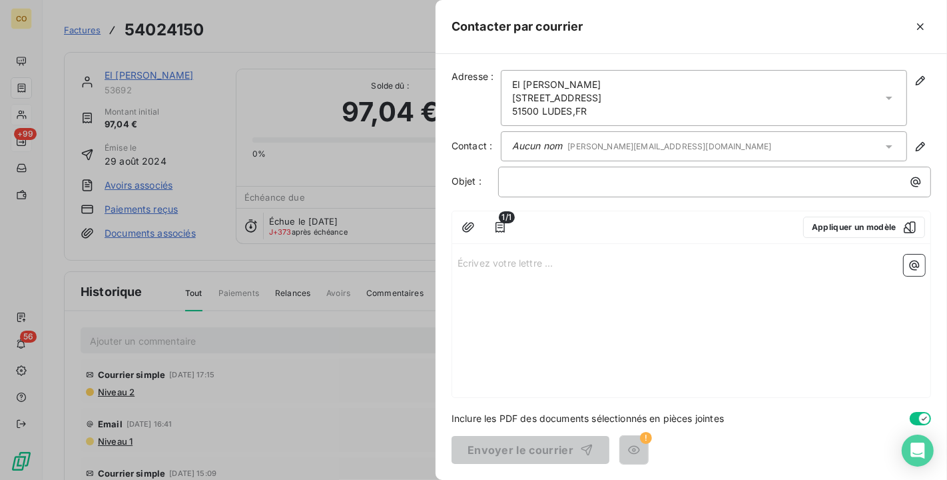
click at [640, 434] on span "!" at bounding box center [646, 438] width 12 height 12
click at [925, 17] on button "button" at bounding box center [920, 26] width 21 height 21
